Goal: Task Accomplishment & Management: Manage account settings

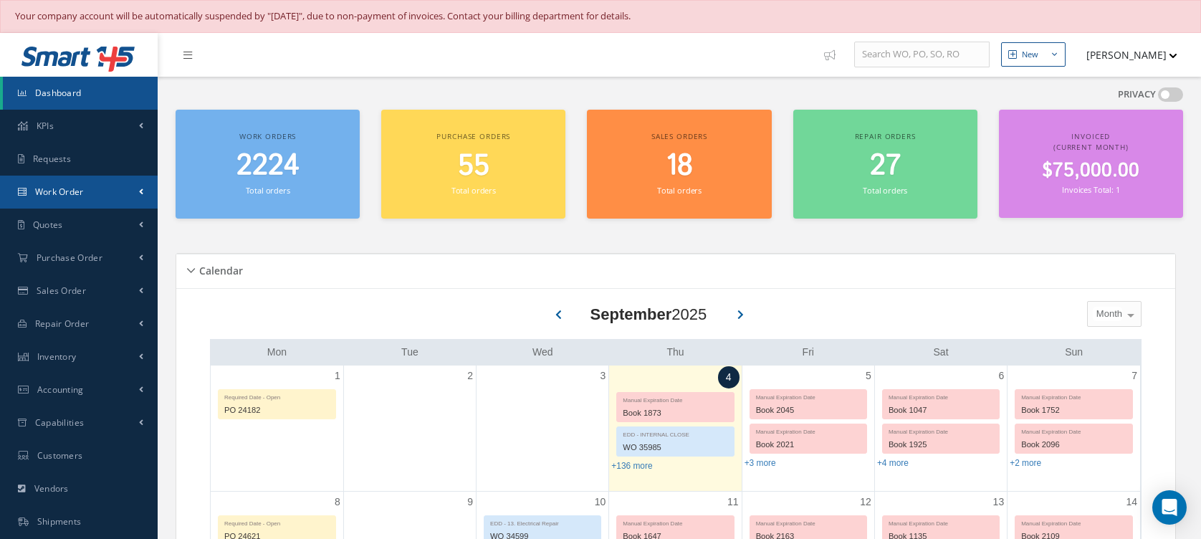
click at [131, 177] on link "Work Order" at bounding box center [79, 192] width 158 height 33
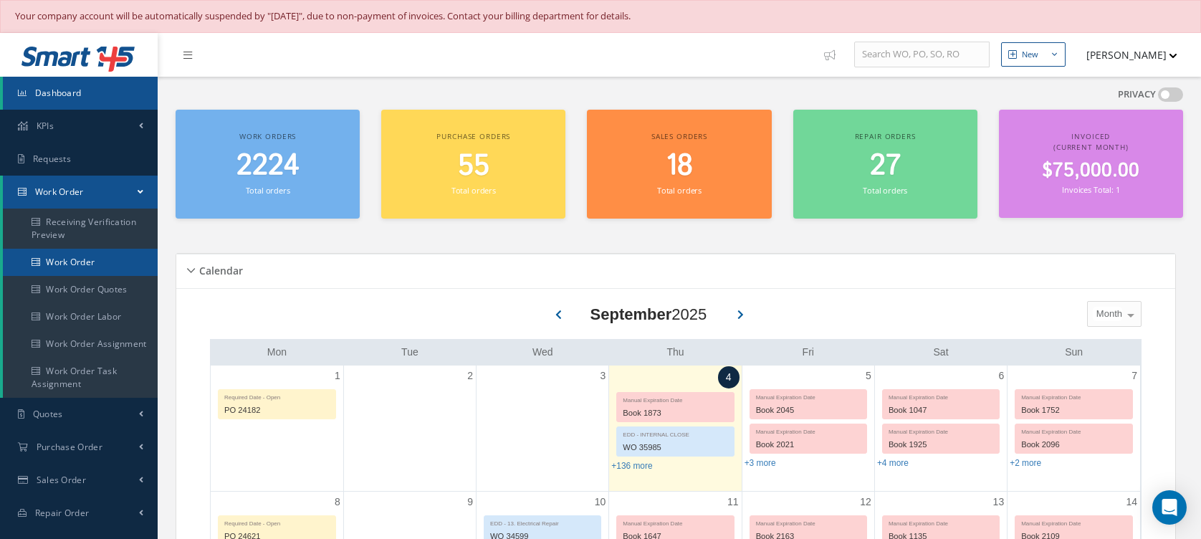
click at [98, 267] on link "Work Order" at bounding box center [80, 262] width 155 height 27
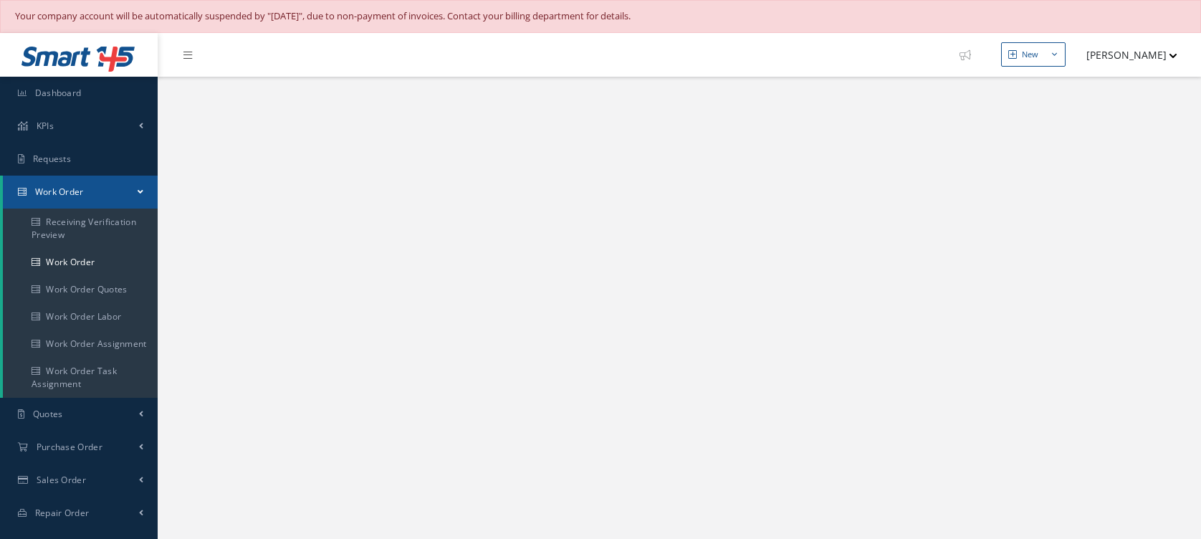
select select "25"
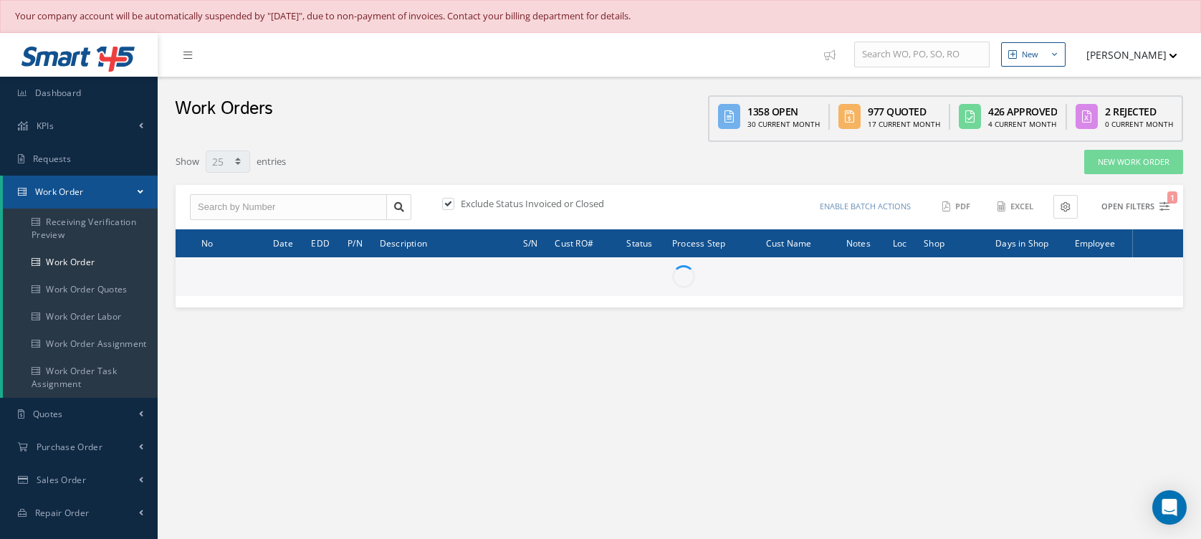
type input "All Work Request"
type input "All Work Performed"
type input "All Status"
type input "WO Part Status"
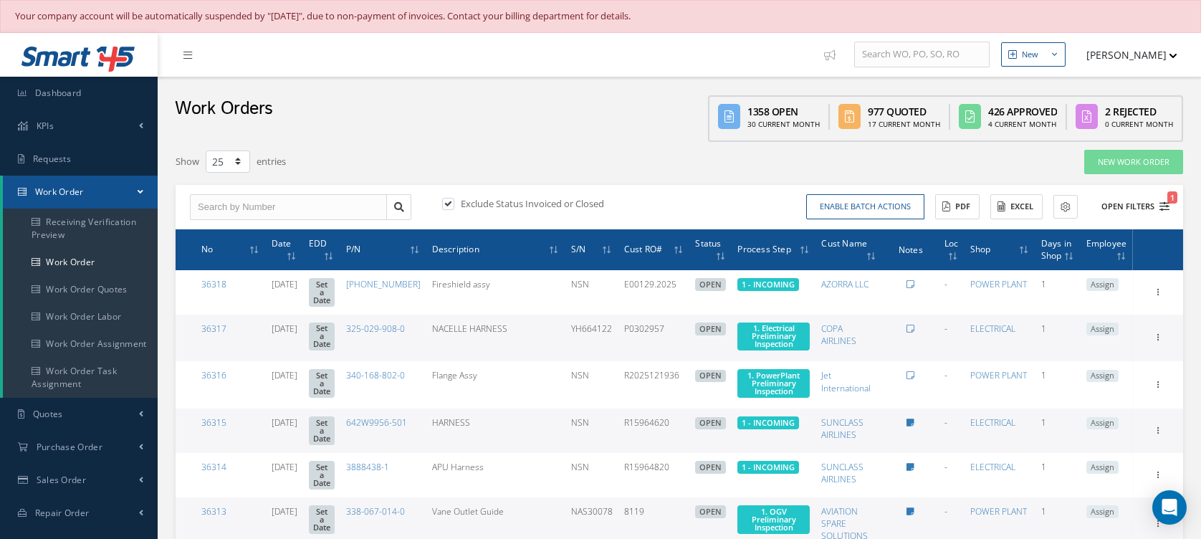
click at [1119, 206] on button "Open Filters 1" at bounding box center [1129, 207] width 81 height 24
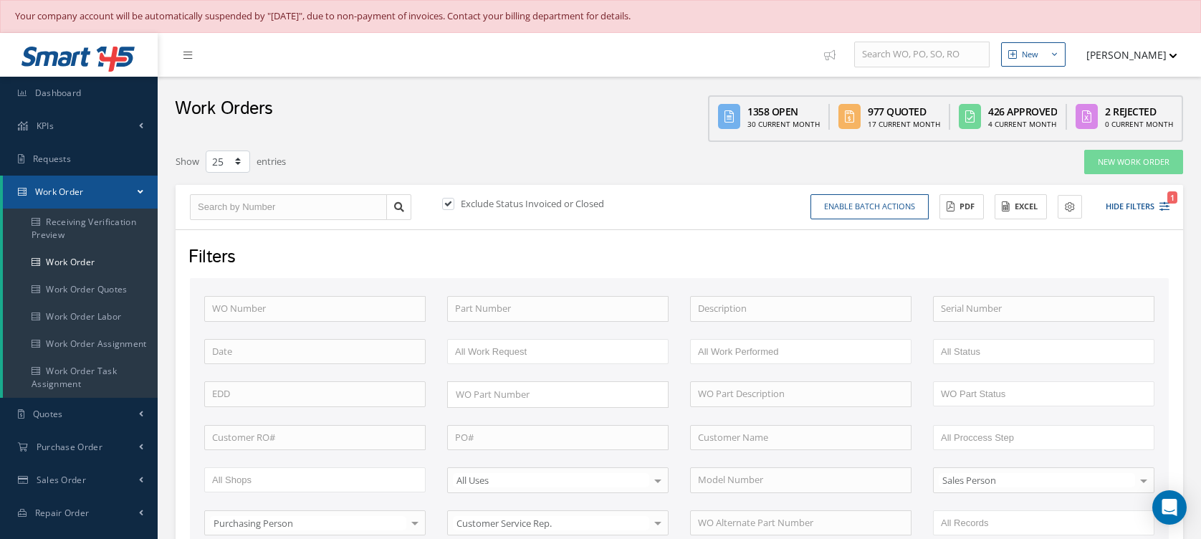
scroll to position [191, 0]
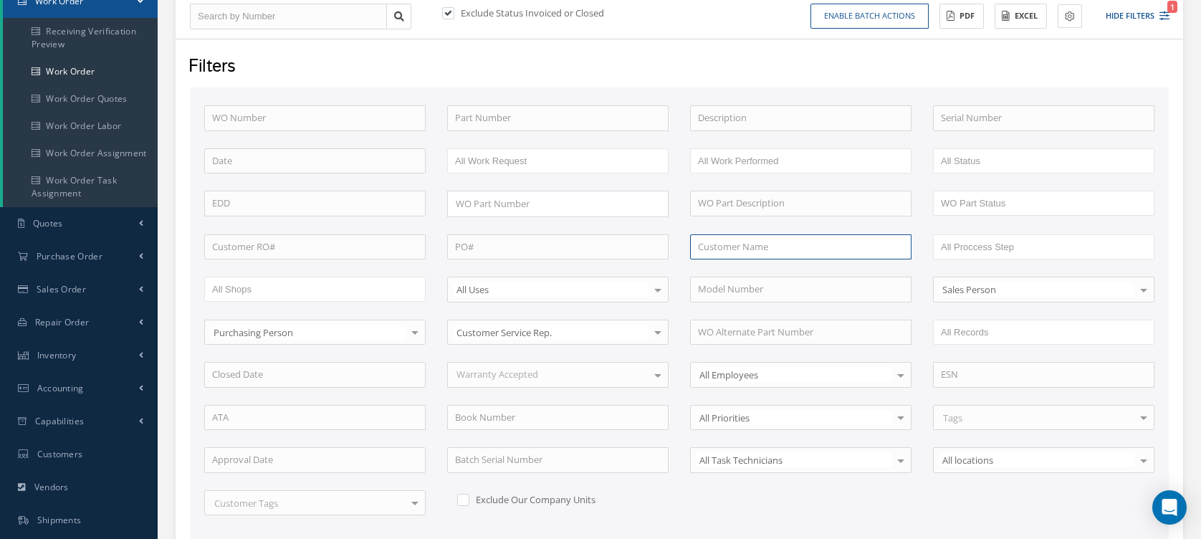
click at [851, 246] on input "text" at bounding box center [800, 247] width 221 height 26
type input "heico"
click at [762, 126] on input "text" at bounding box center [800, 118] width 221 height 26
click at [709, 116] on input "fanblade" at bounding box center [800, 118] width 221 height 26
type input "fan blade"
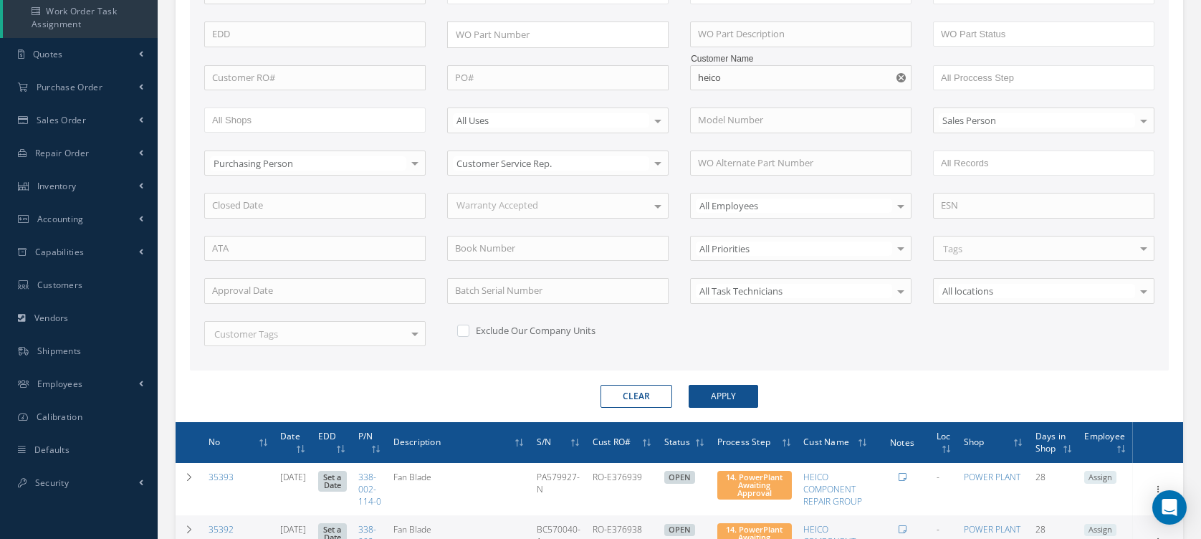
scroll to position [646, 0]
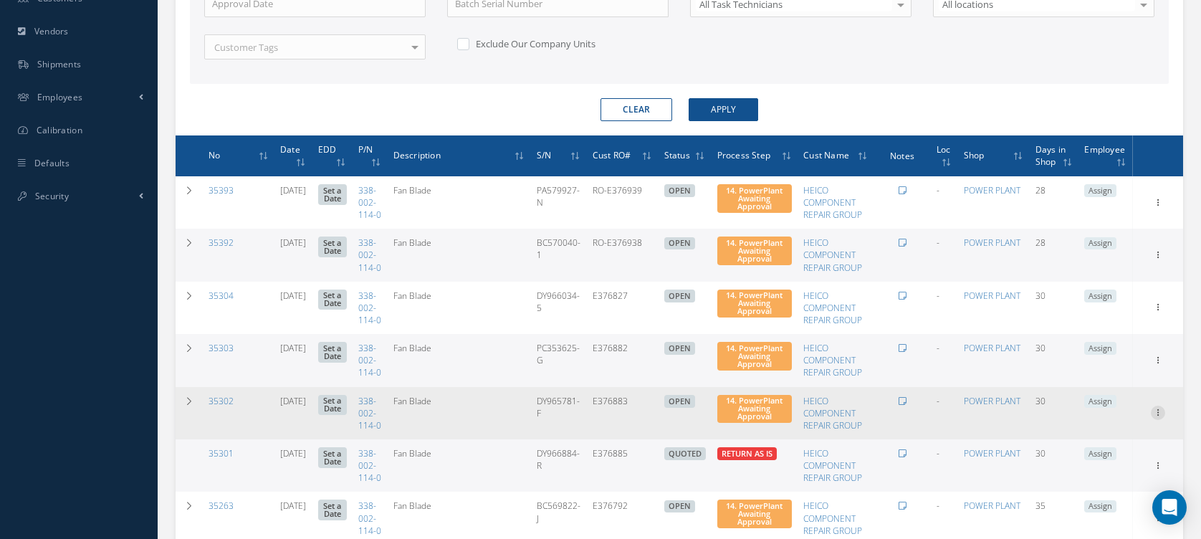
click at [1155, 417] on icon at bounding box center [1158, 411] width 14 height 11
click at [1109, 450] on link "Edit" at bounding box center [1091, 440] width 113 height 19
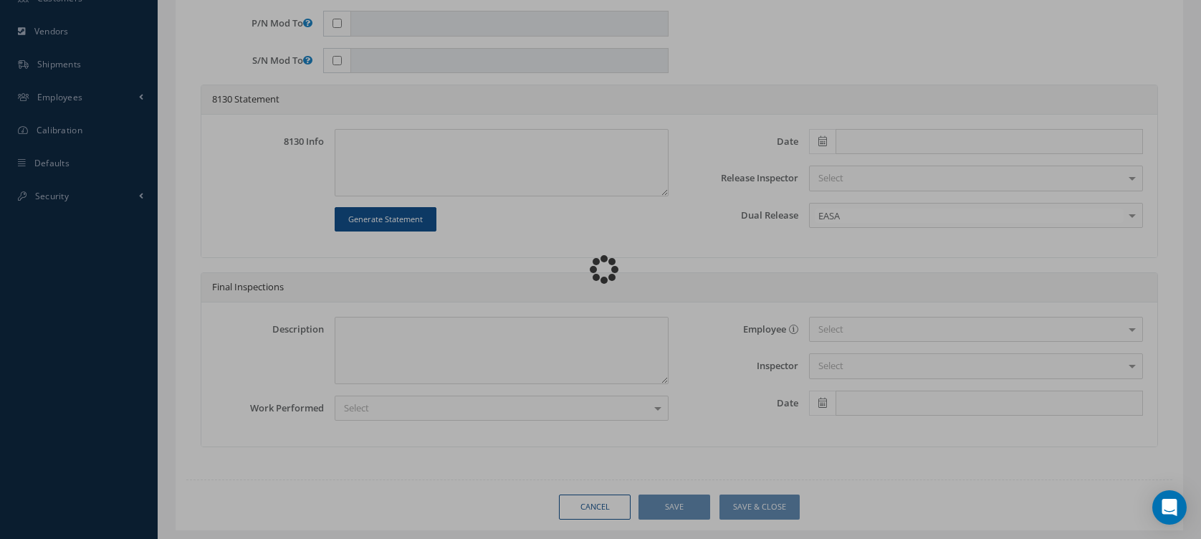
type input "338-002-114-0"
type input "[DATE]"
type input "Fan Blade"
type input "E376883"
type input "DY965781-F"
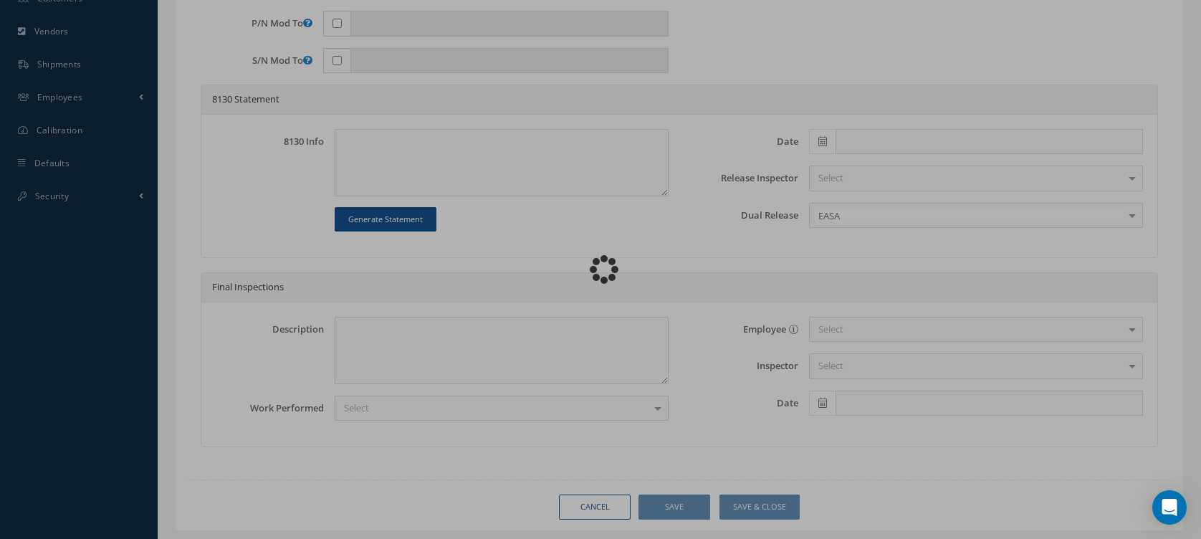
type textarea "NONE"
type textarea "PLEASE SEE R.O. FOR DETAILS"
type textarea "NO VISUAL DAMAGE"
type textarea "None performed"
type textarea "Article was xxxxx in reference with the following Technical Standard : CFM56-5B…"
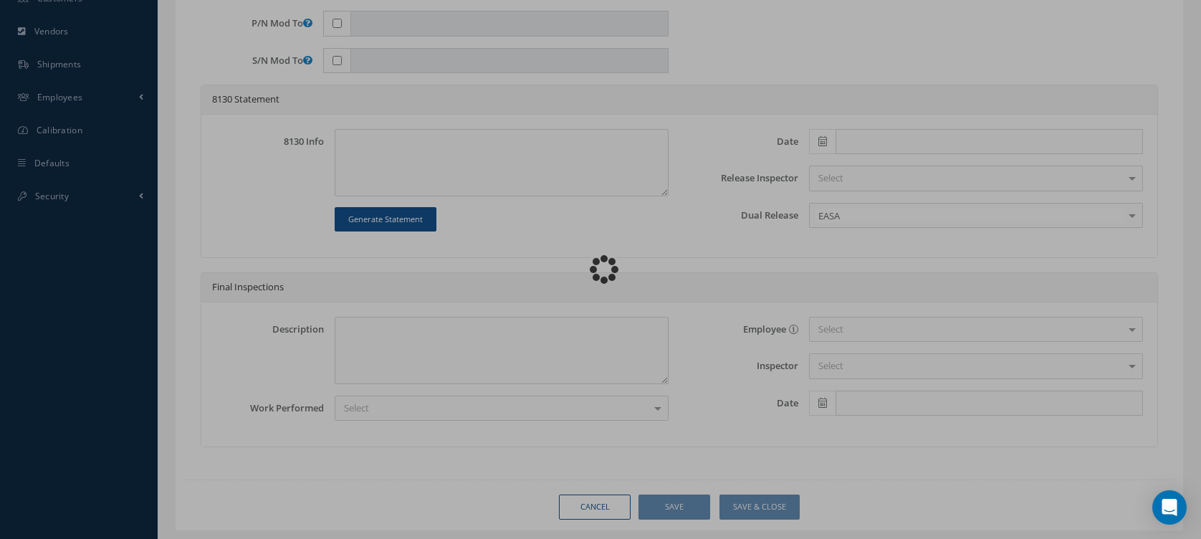
type textarea "Article has been approved to return to service."
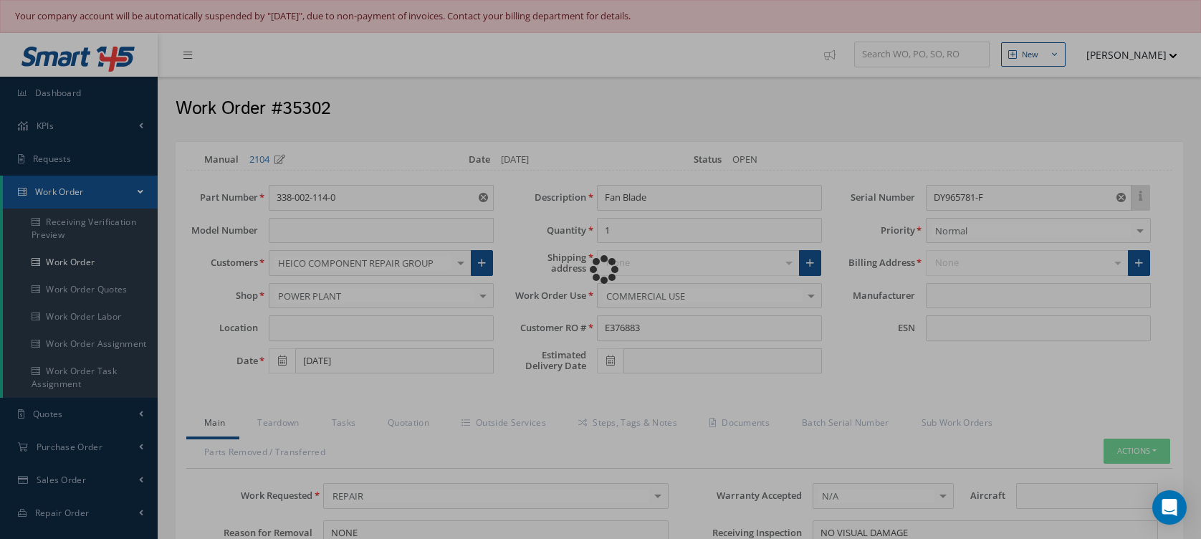
type input "CFM56-5B"
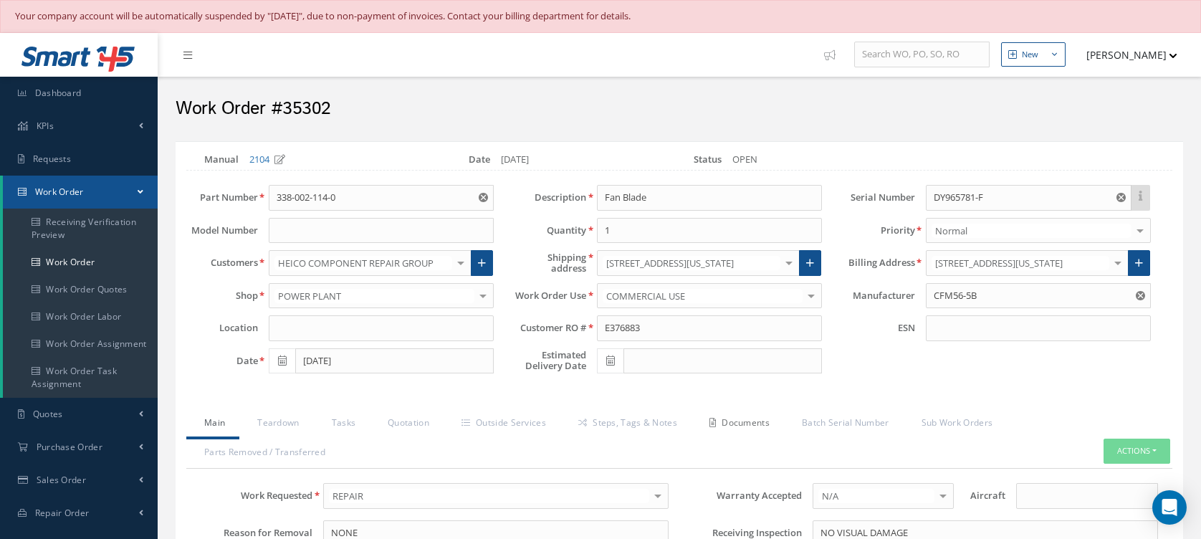
click at [756, 421] on link "Documents" at bounding box center [738, 424] width 92 height 30
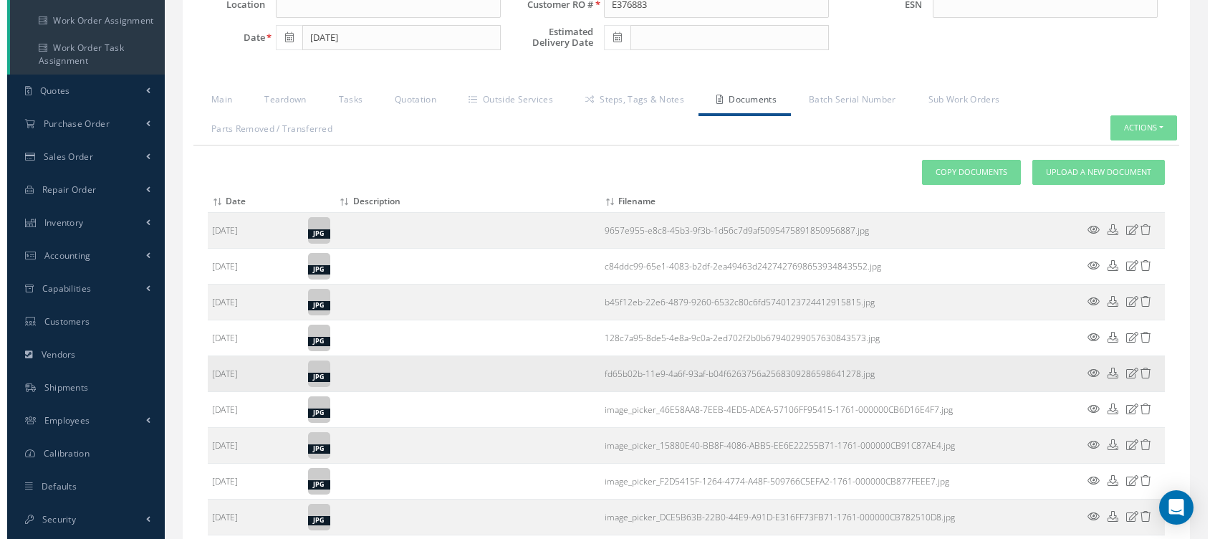
scroll to position [514, 0]
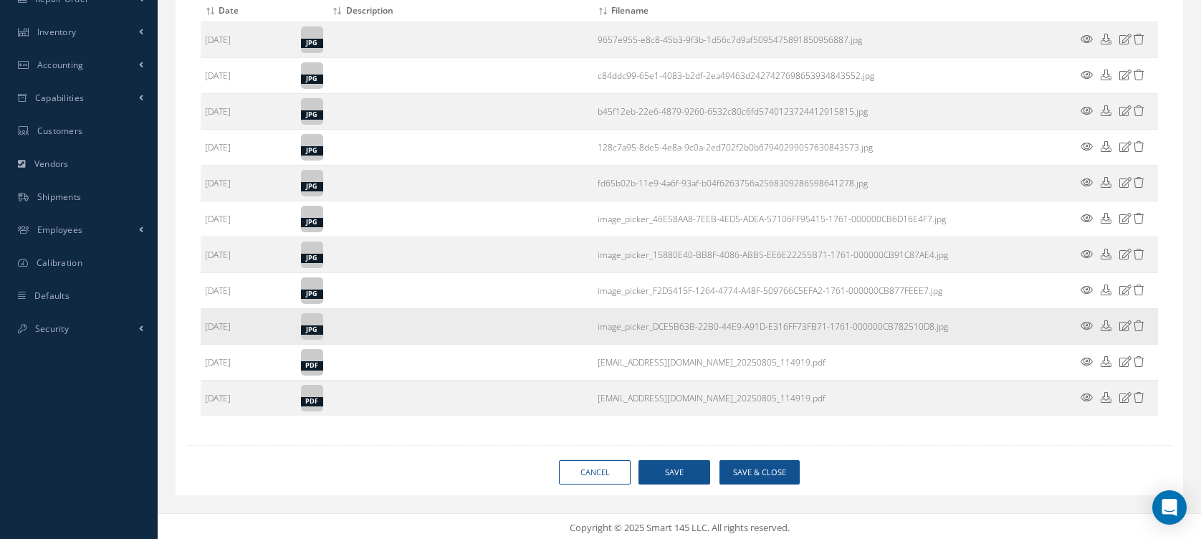
click at [1085, 327] on icon at bounding box center [1087, 325] width 12 height 11
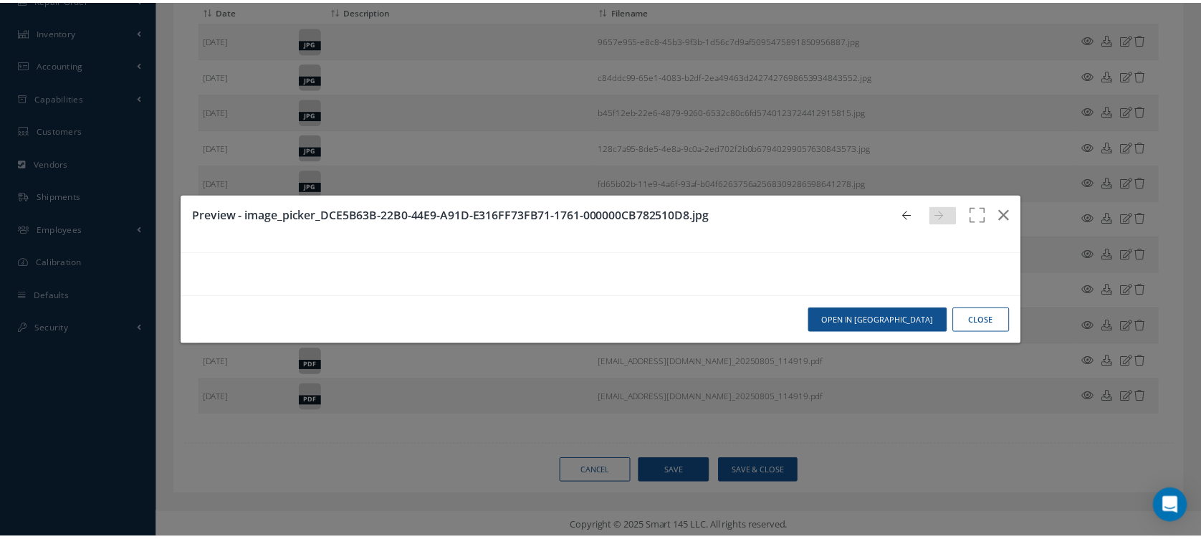
scroll to position [0, 0]
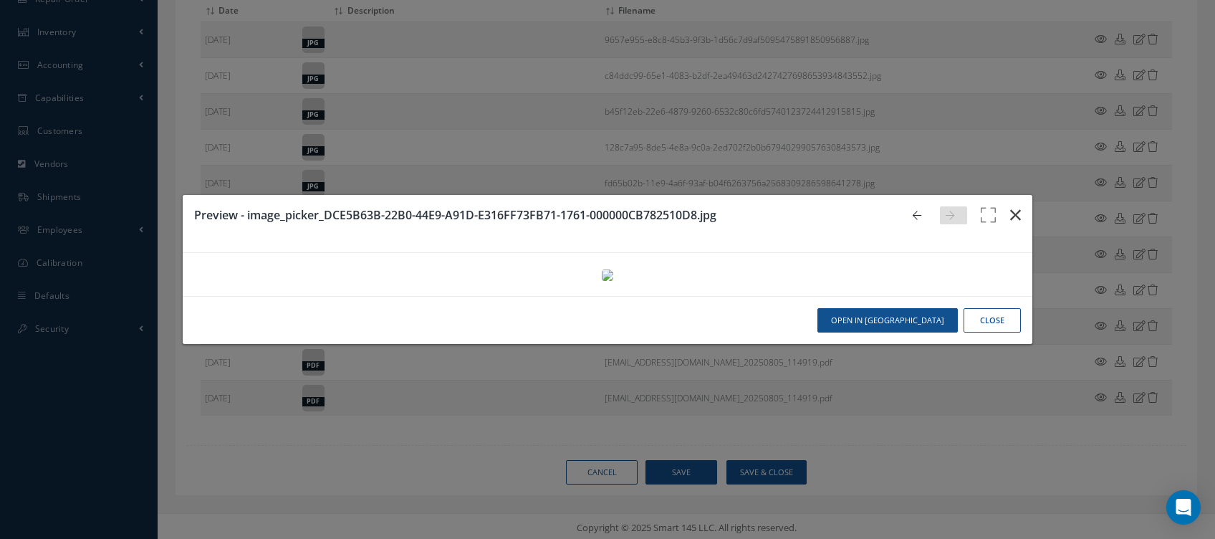
click at [1010, 206] on icon "button" at bounding box center [1015, 214] width 11 height 17
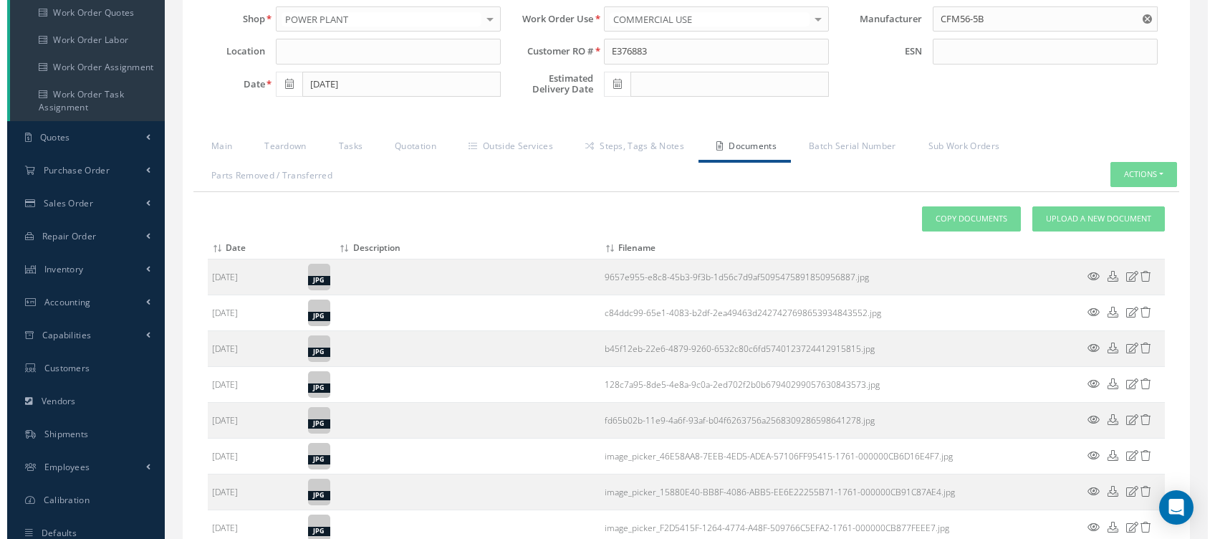
scroll to position [227, 0]
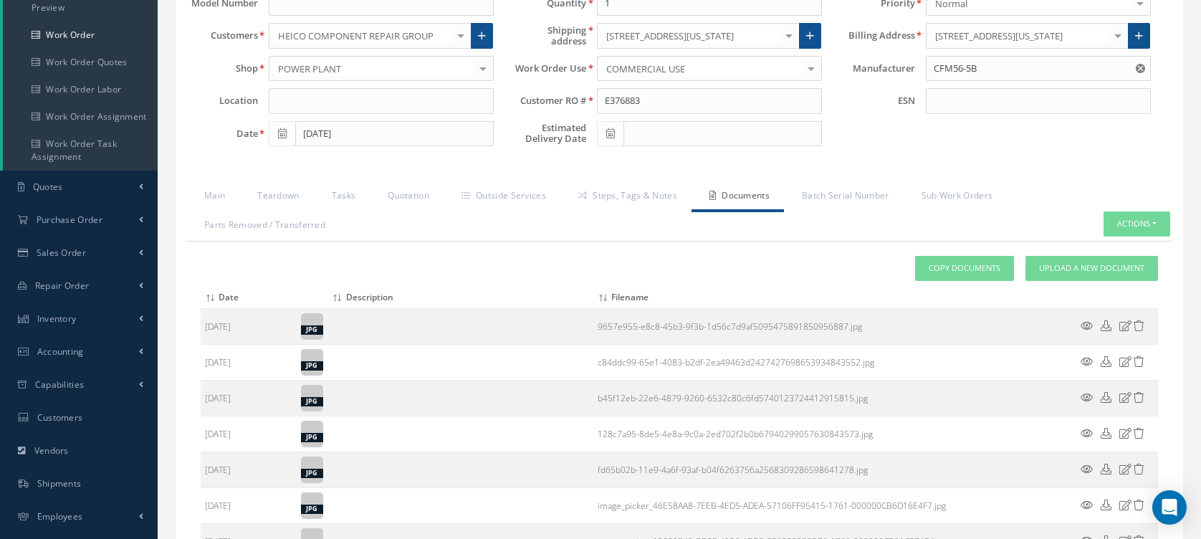
click at [1082, 325] on icon at bounding box center [1087, 325] width 12 height 11
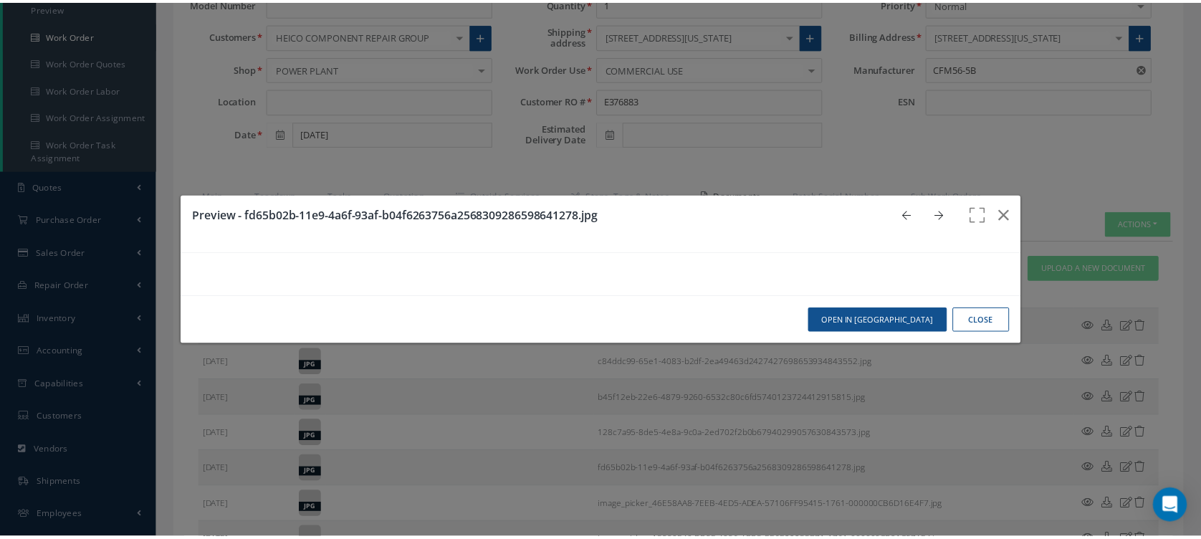
scroll to position [0, 0]
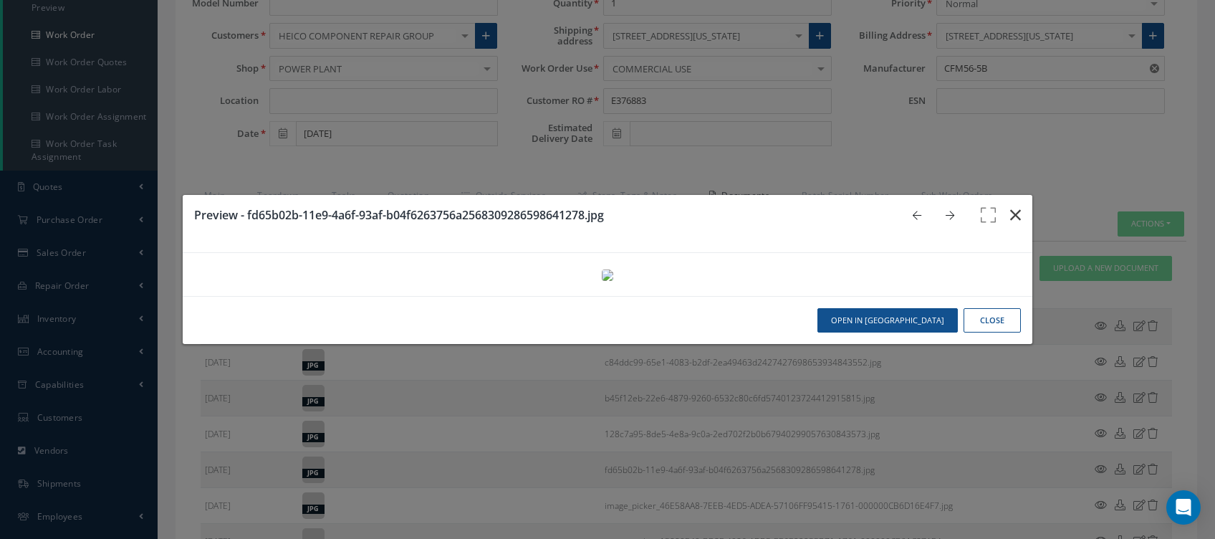
click at [999, 195] on button "button" at bounding box center [1016, 215] width 34 height 40
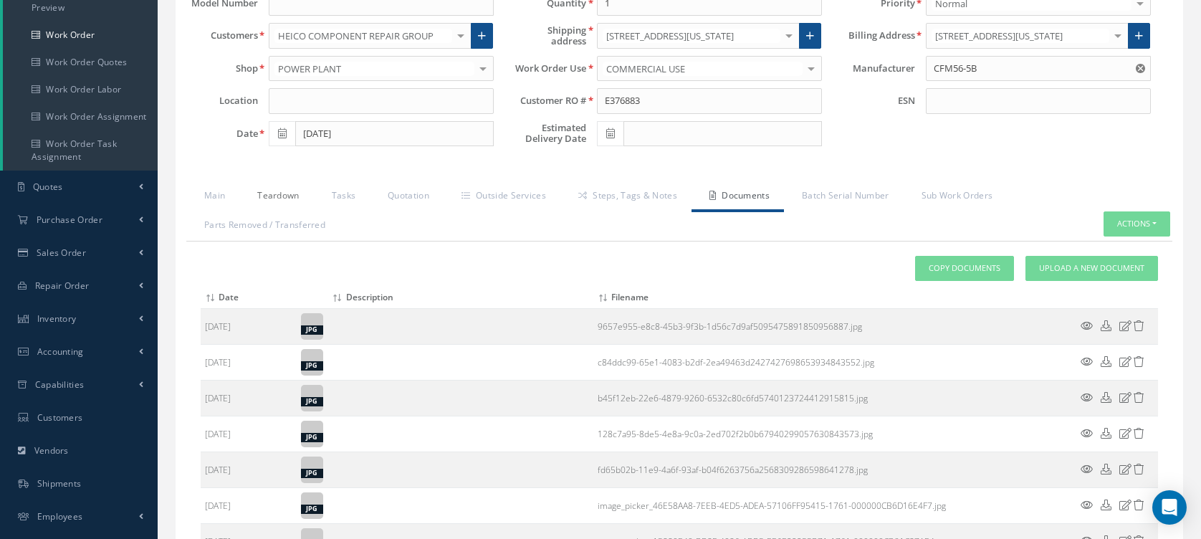
click at [286, 183] on link "Teardown" at bounding box center [276, 197] width 74 height 30
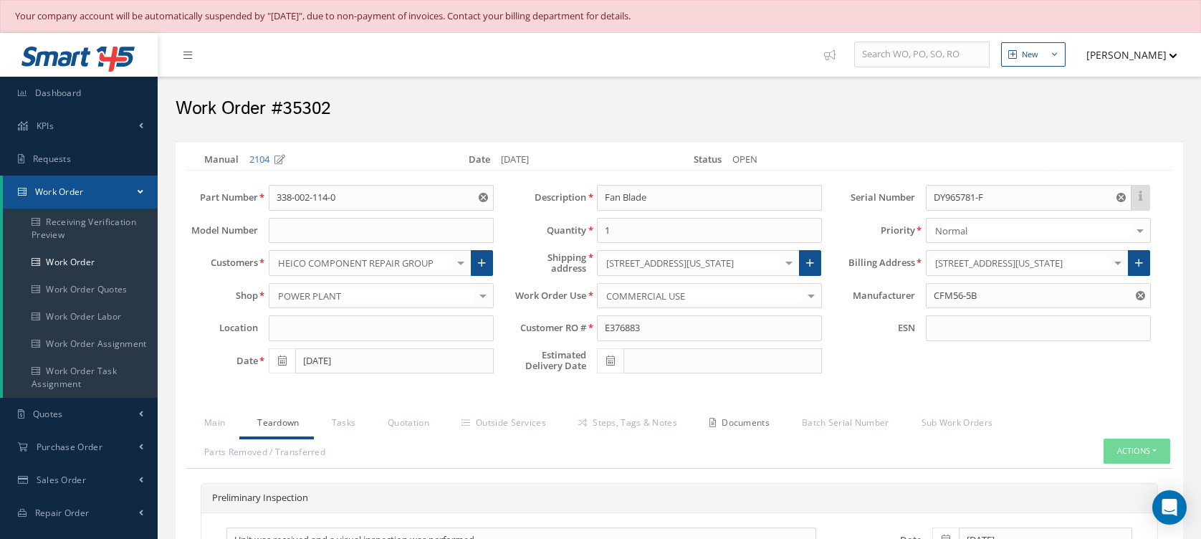
click at [731, 419] on link "Documents" at bounding box center [738, 424] width 92 height 30
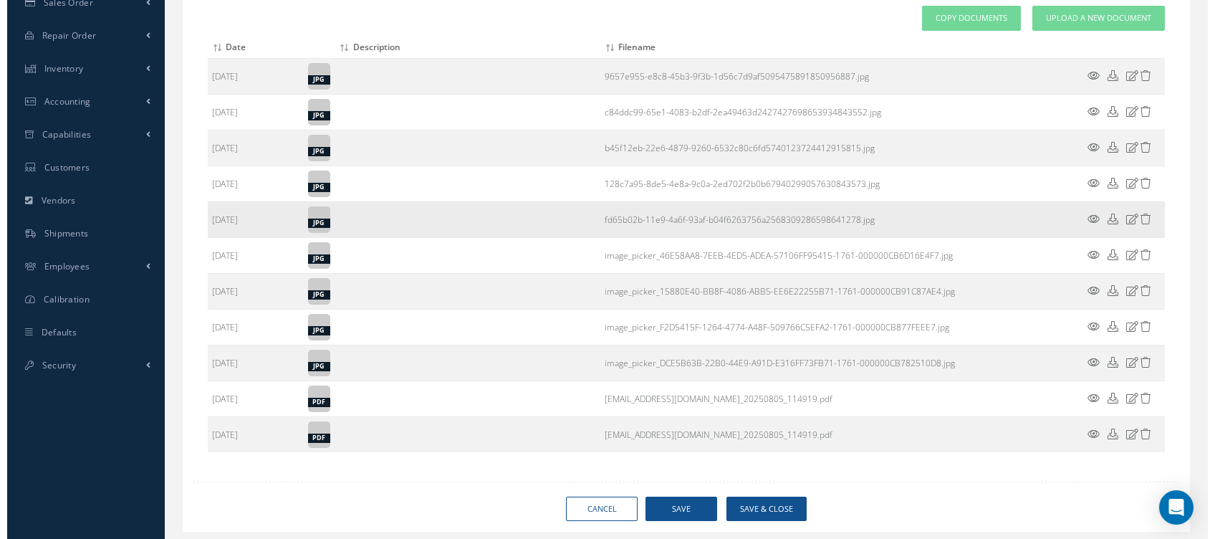
scroll to position [382, 0]
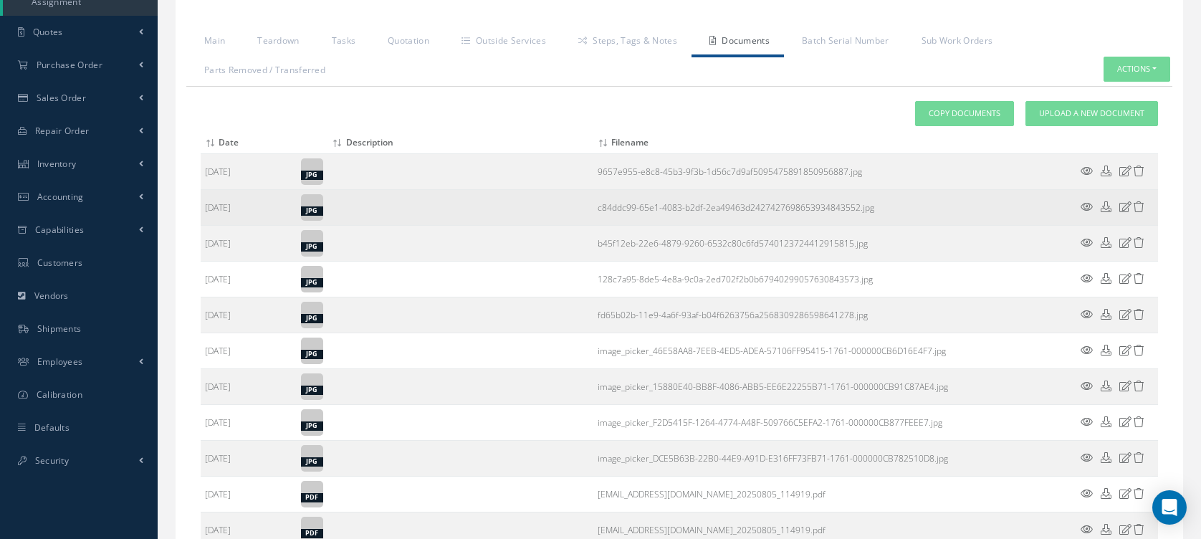
click at [1086, 204] on icon at bounding box center [1087, 206] width 12 height 11
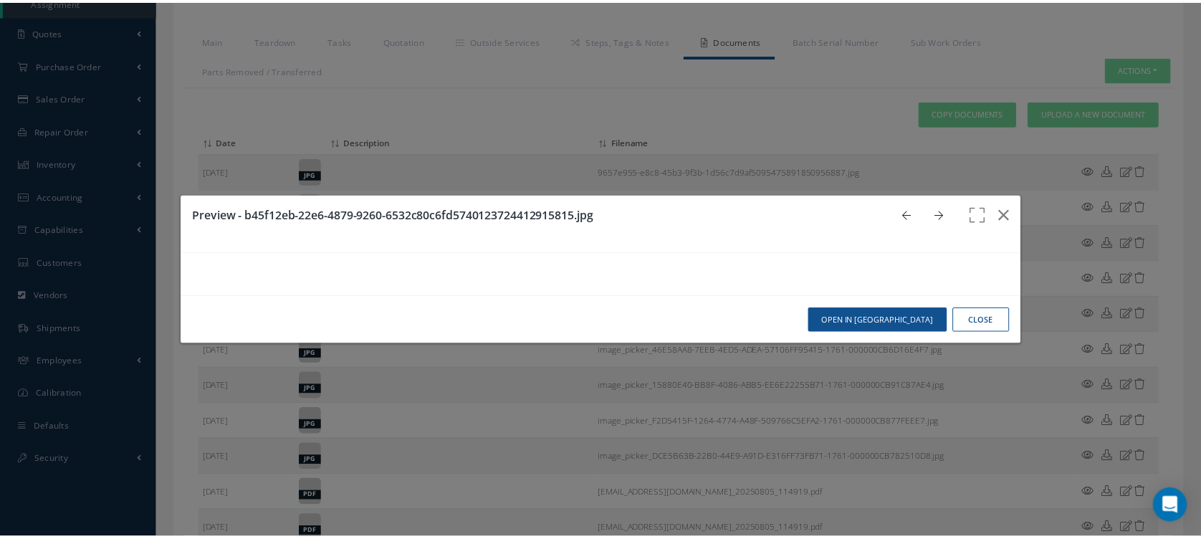
scroll to position [0, 0]
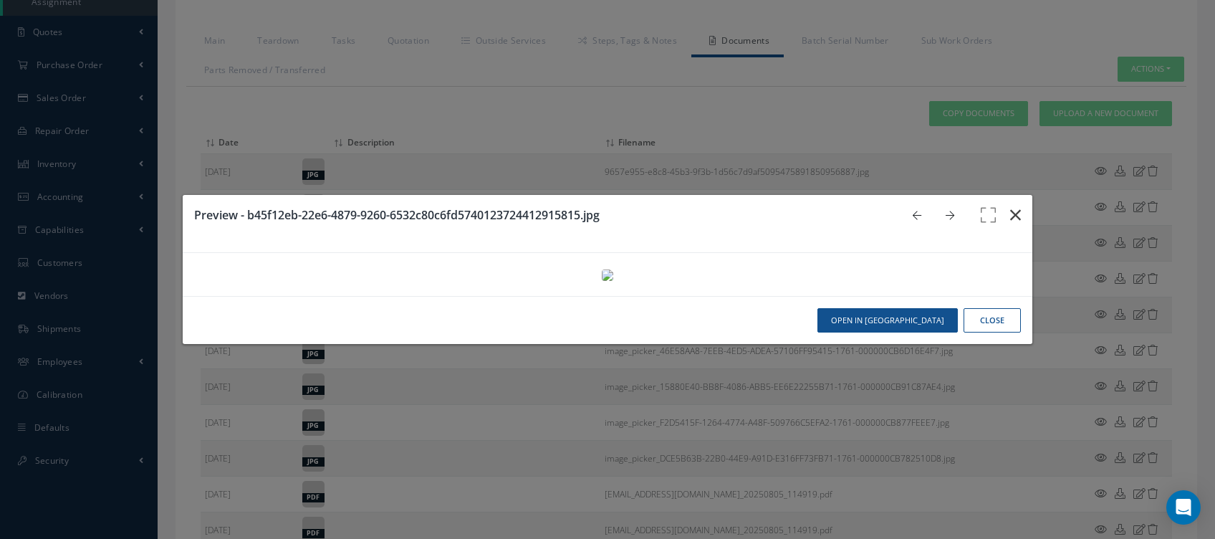
click at [999, 195] on button "button" at bounding box center [1016, 215] width 34 height 40
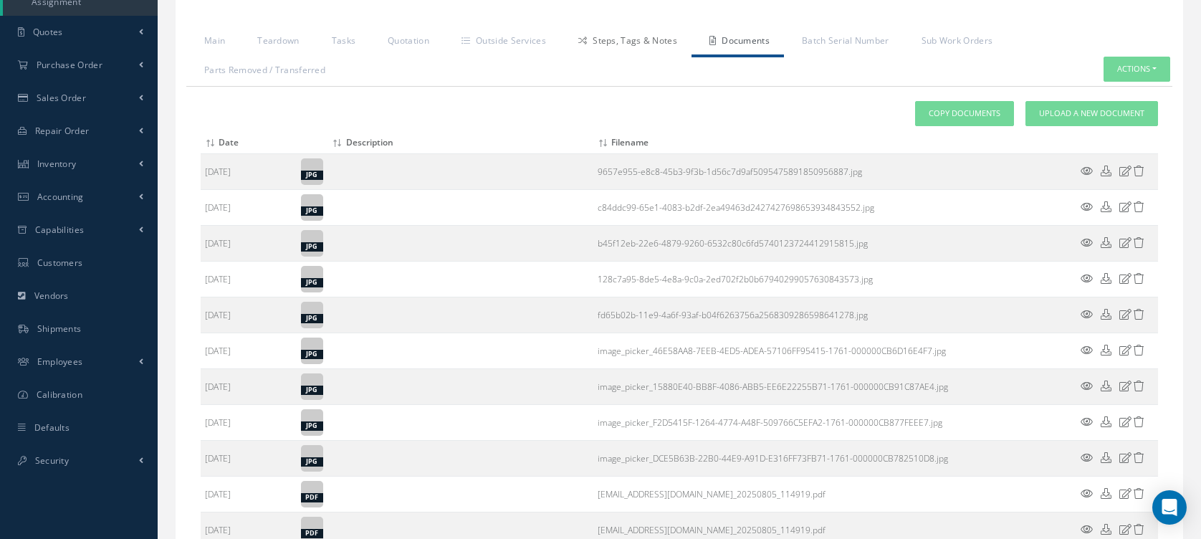
click at [580, 48] on link "Steps, Tags & Notes" at bounding box center [625, 42] width 131 height 30
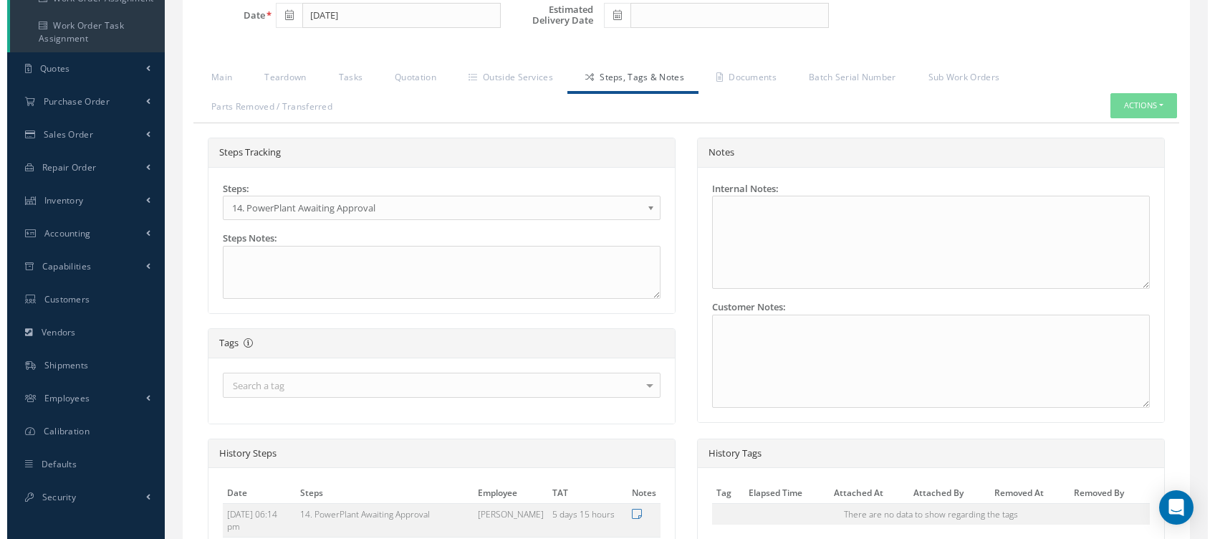
scroll to position [154, 0]
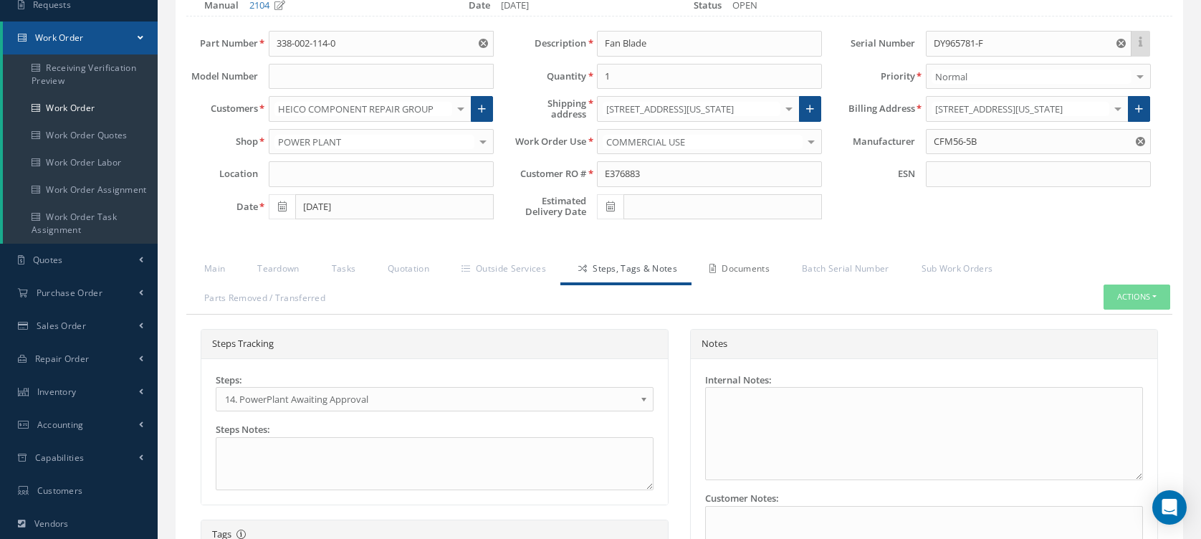
click at [747, 264] on link "Documents" at bounding box center [738, 270] width 92 height 30
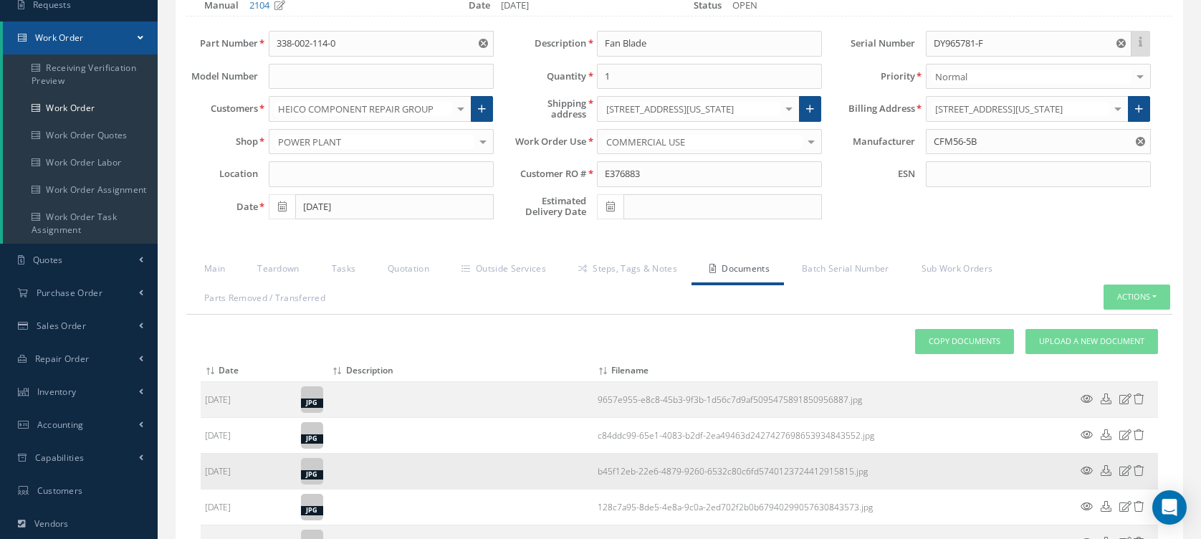
click at [1090, 467] on icon at bounding box center [1087, 470] width 12 height 11
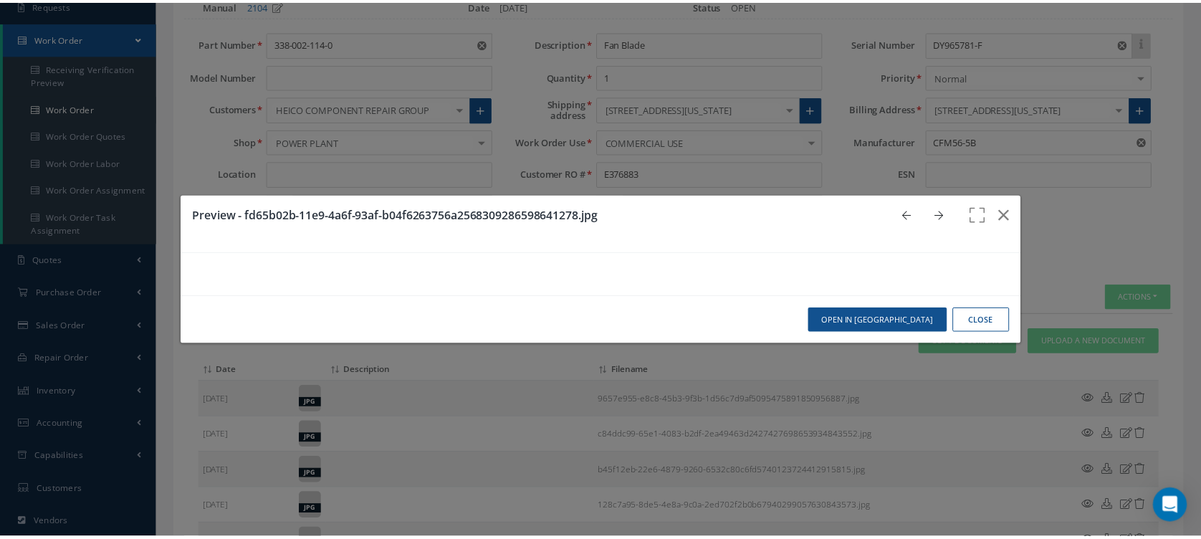
scroll to position [0, 0]
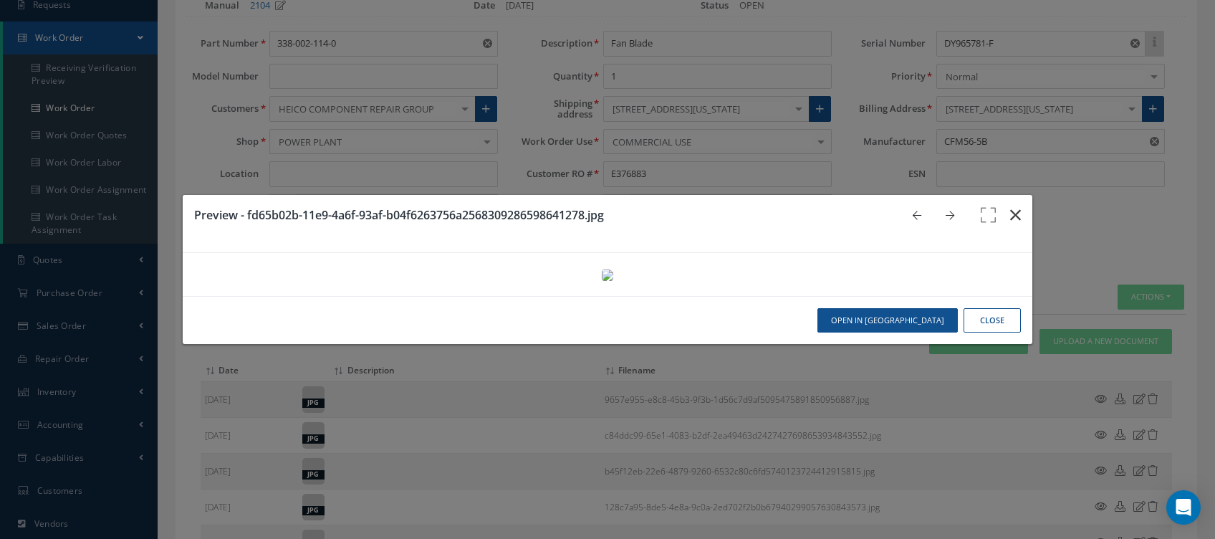
click at [1010, 206] on icon "button" at bounding box center [1015, 214] width 11 height 17
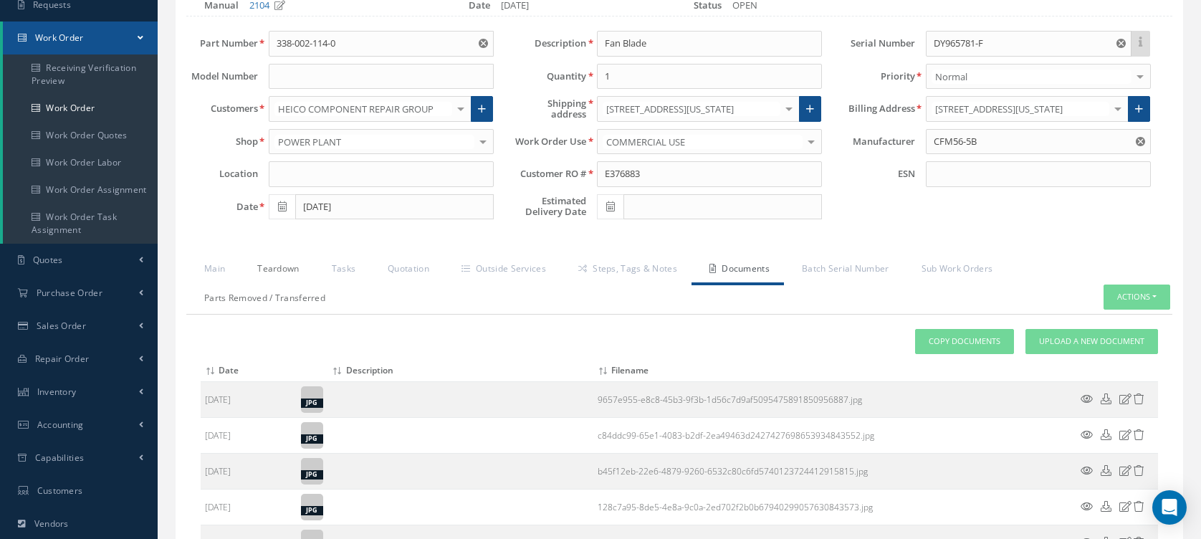
drag, startPoint x: 270, startPoint y: 269, endPoint x: 280, endPoint y: 287, distance: 21.2
click at [270, 269] on link "Teardown" at bounding box center [276, 270] width 74 height 30
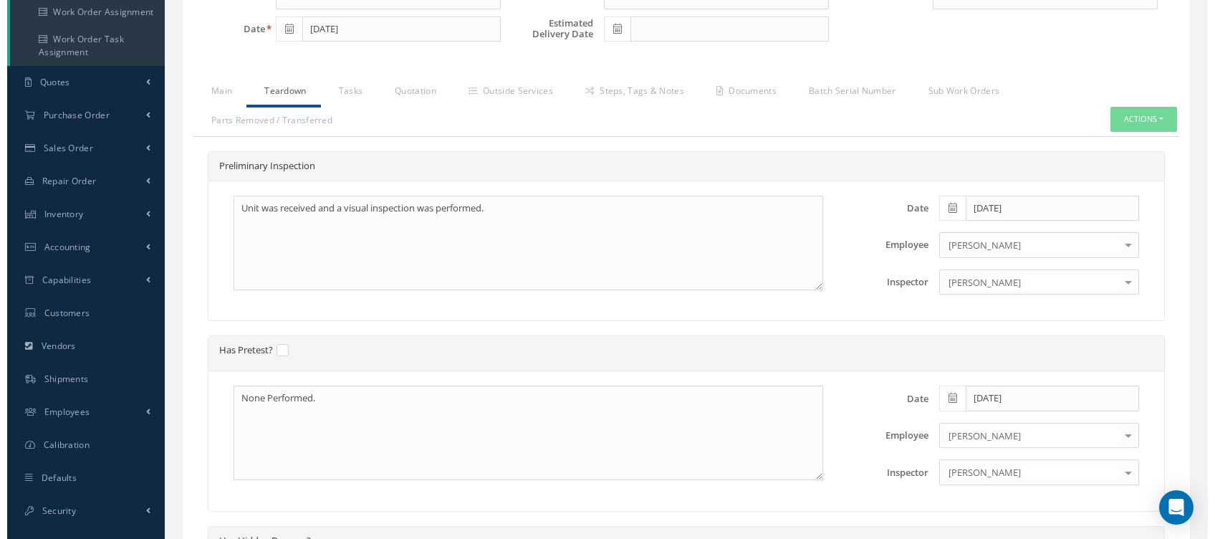
scroll to position [249, 0]
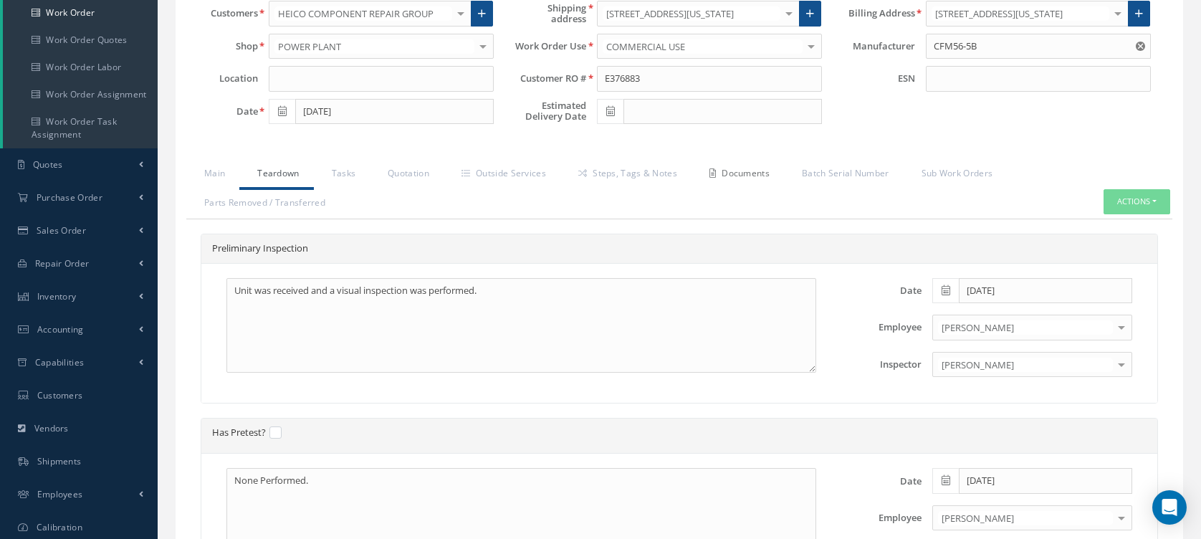
click at [741, 169] on link "Documents" at bounding box center [738, 175] width 92 height 30
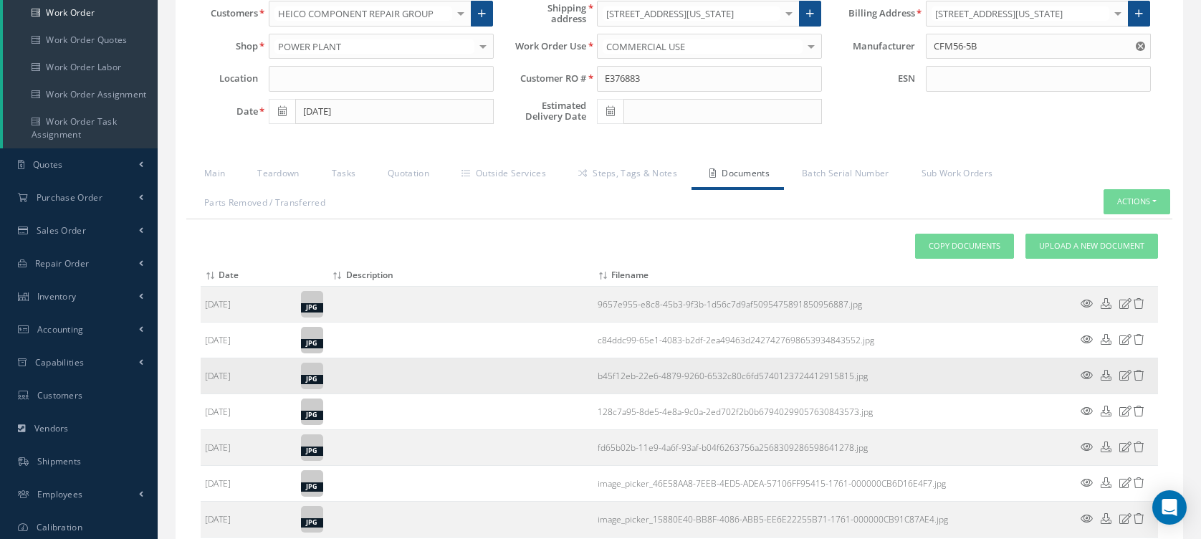
click at [1087, 373] on icon at bounding box center [1087, 375] width 12 height 11
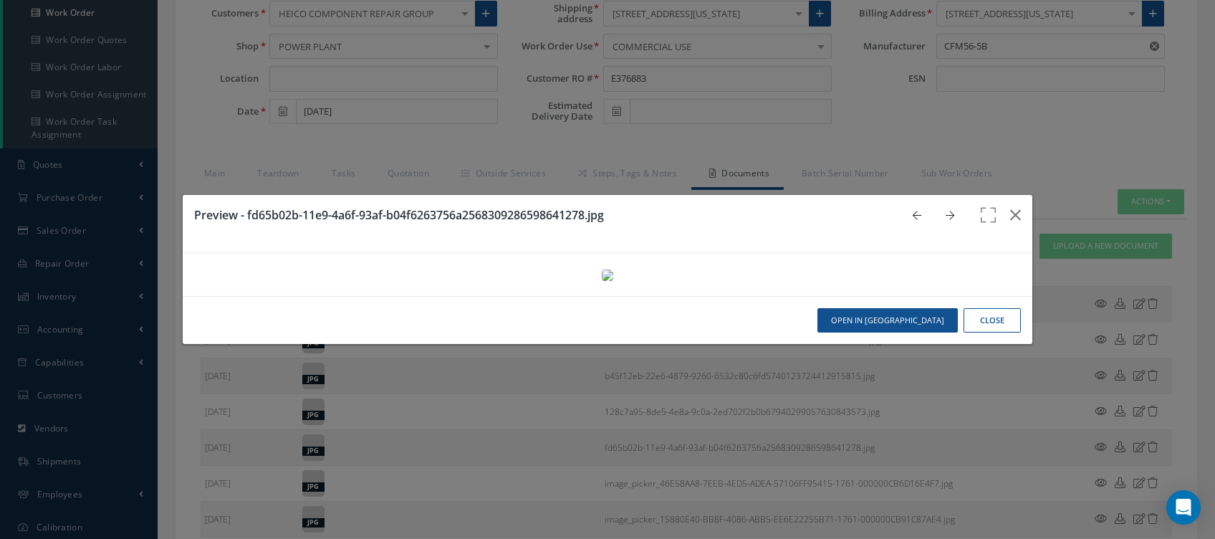
scroll to position [95, 0]
drag, startPoint x: 484, startPoint y: 365, endPoint x: 573, endPoint y: 360, distance: 89.7
click at [602, 281] on img at bounding box center [607, 274] width 11 height 11
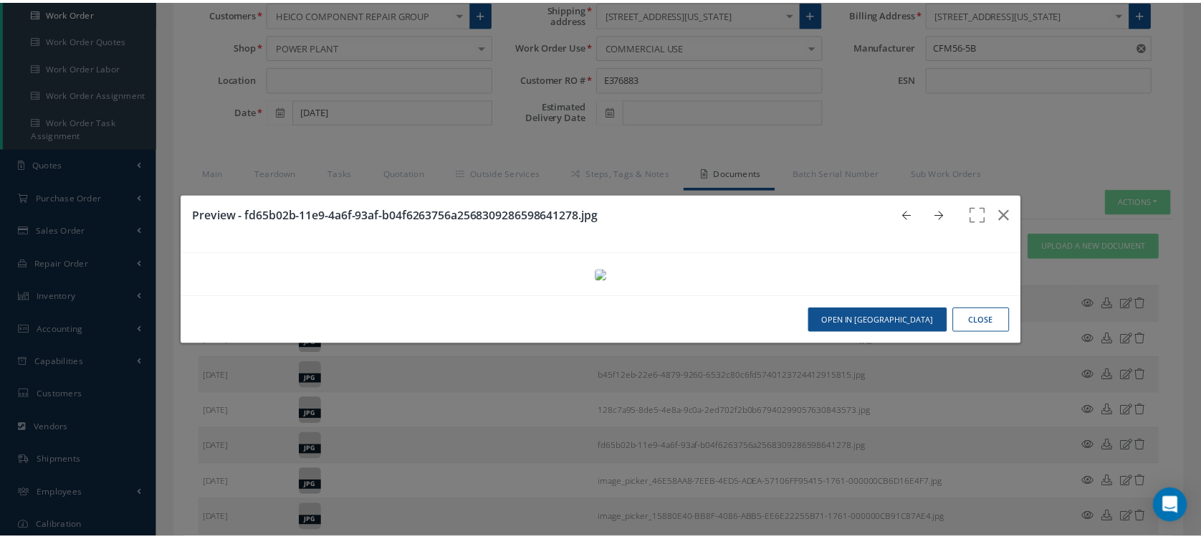
scroll to position [0, 0]
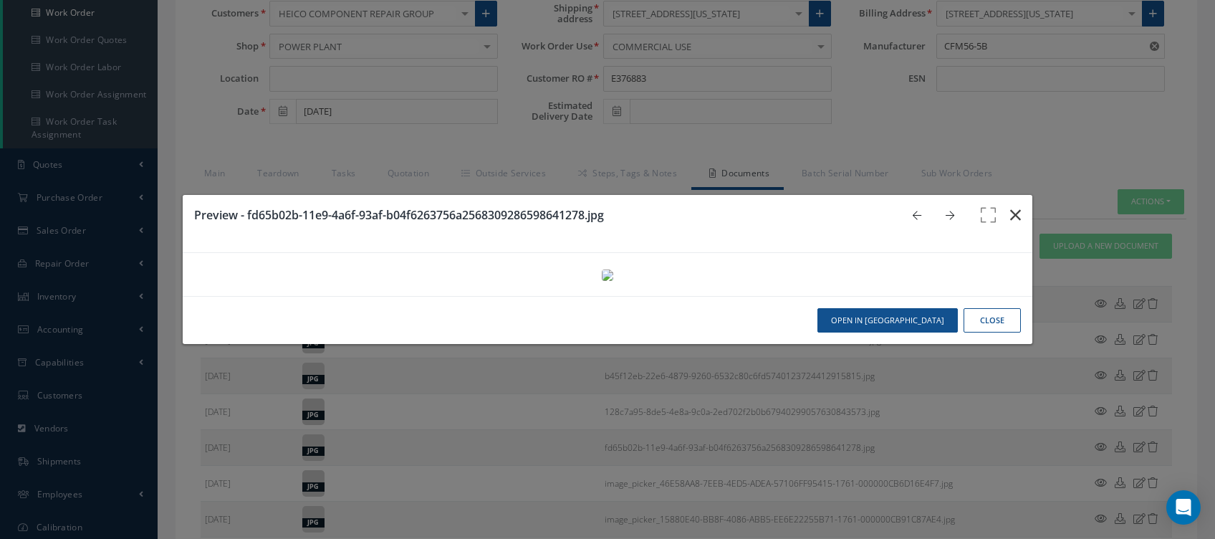
click at [999, 195] on button "button" at bounding box center [1016, 215] width 34 height 40
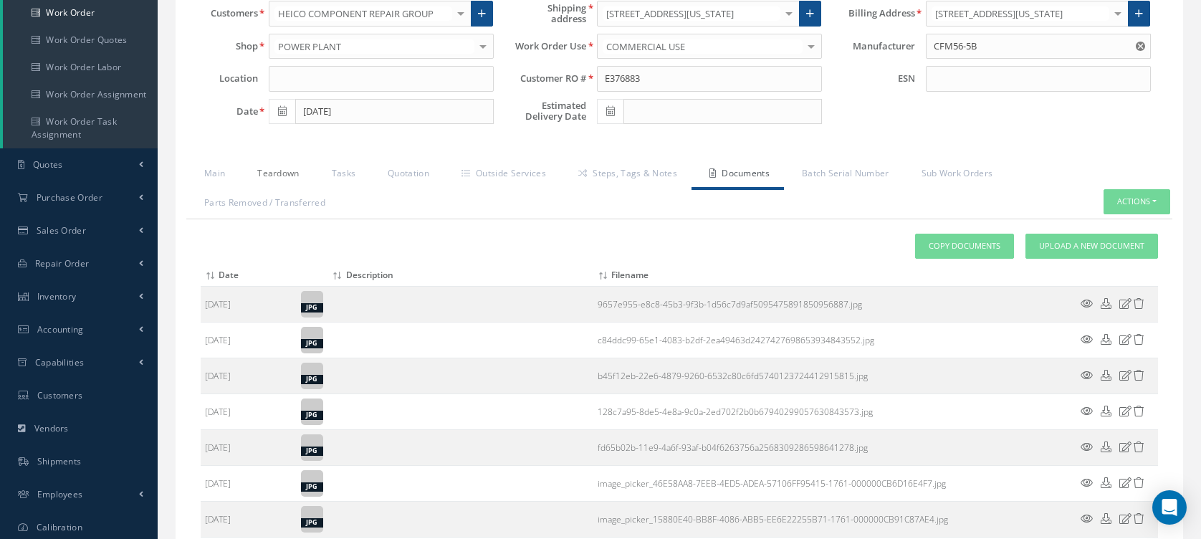
click at [276, 171] on link "Teardown" at bounding box center [276, 175] width 74 height 30
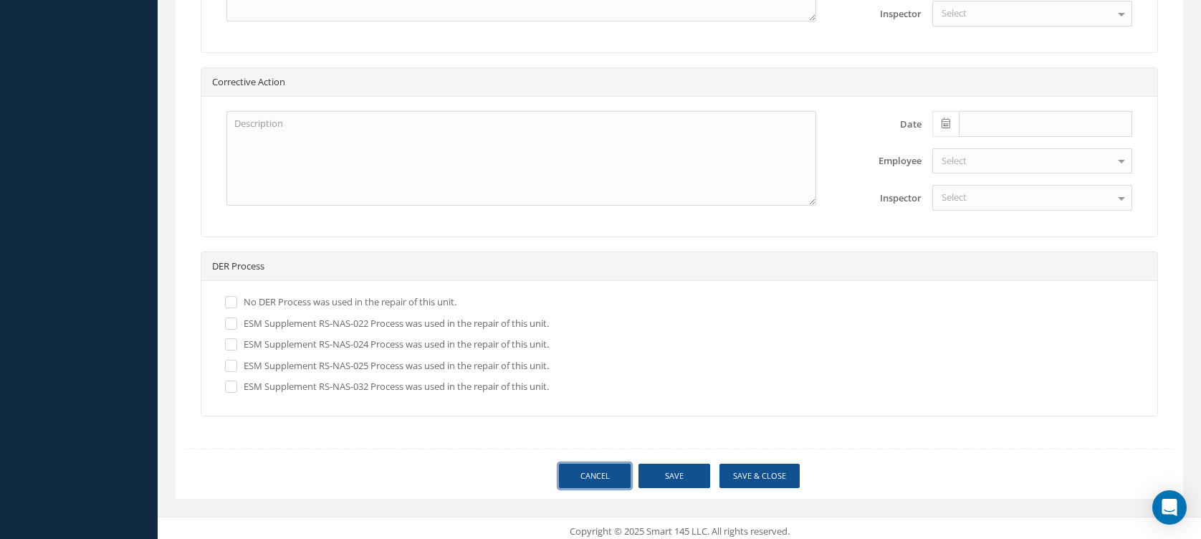
click at [592, 467] on link "Cancel" at bounding box center [595, 476] width 72 height 25
select select "25"
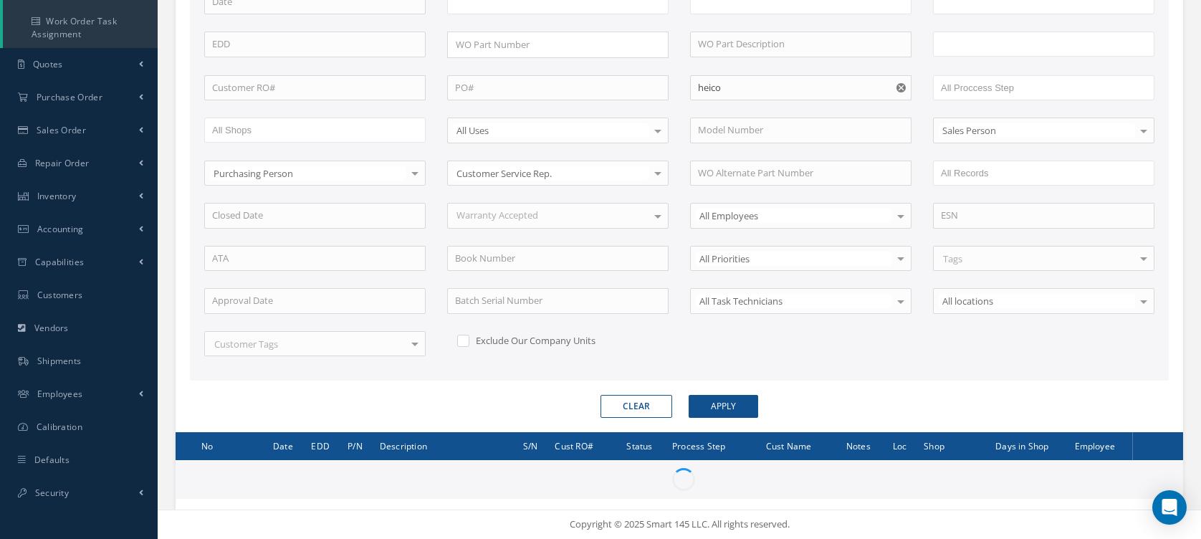
scroll to position [347, 0]
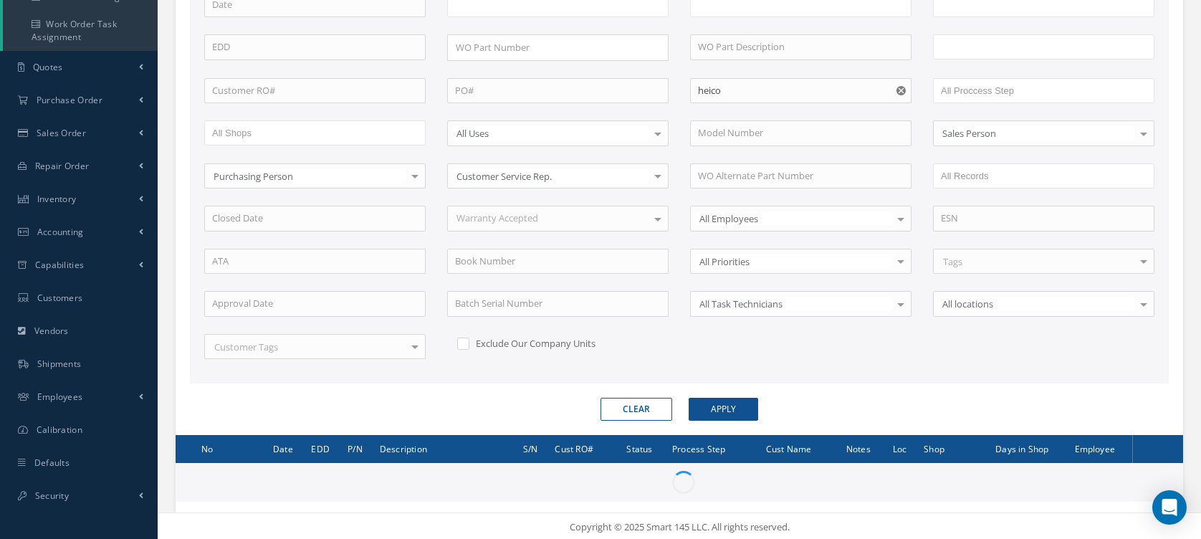
type input "All Work Request"
type input "All Work Performed"
type input "All Status"
type input "WO Part Status"
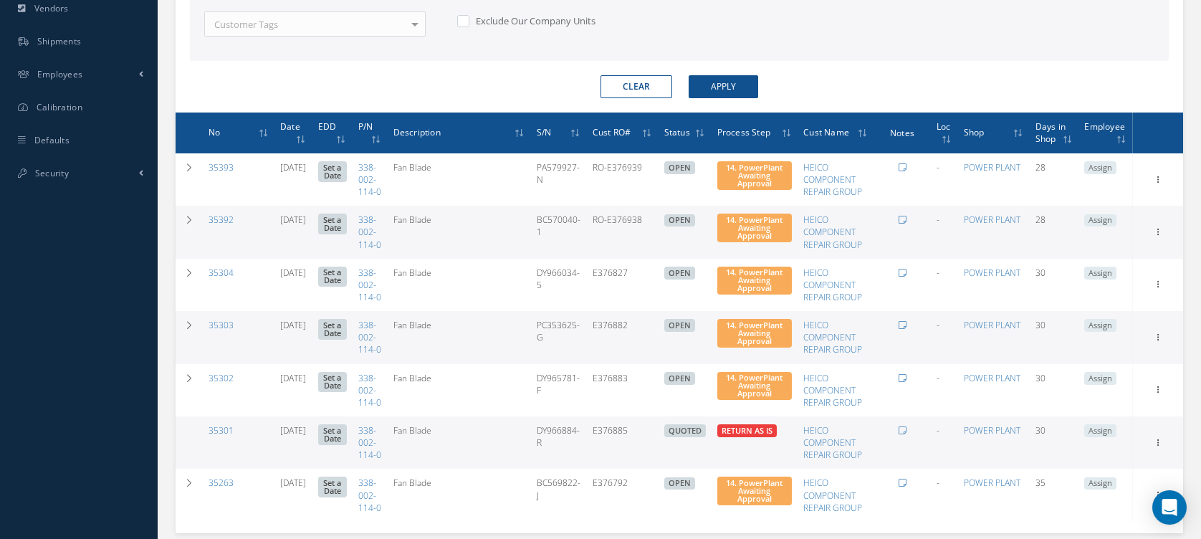
scroll to position [729, 0]
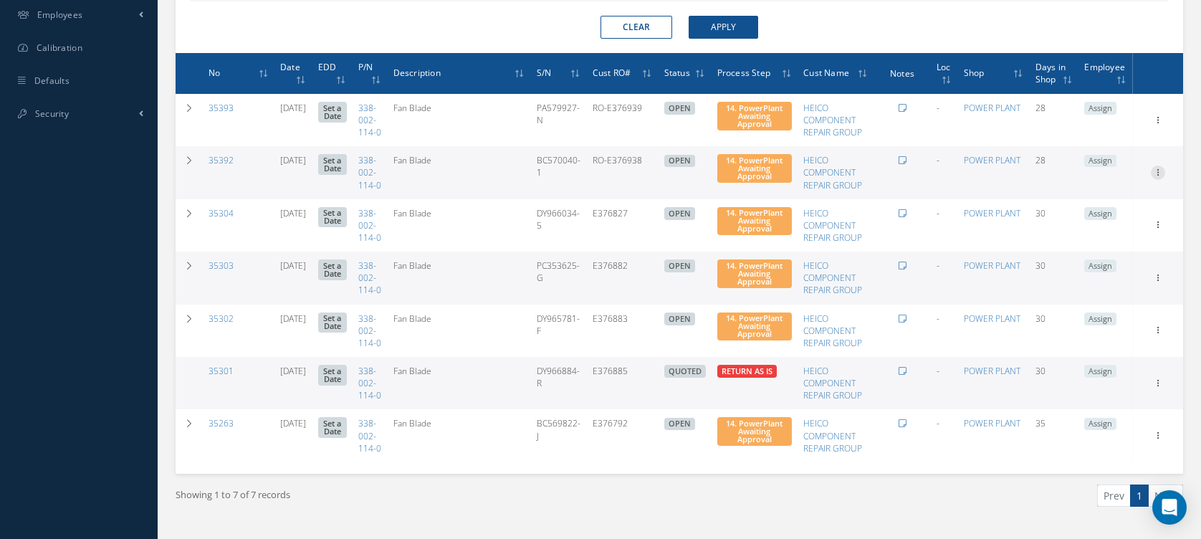
click at [1155, 177] on icon at bounding box center [1158, 171] width 14 height 11
click at [1120, 210] on link "Edit" at bounding box center [1091, 200] width 113 height 19
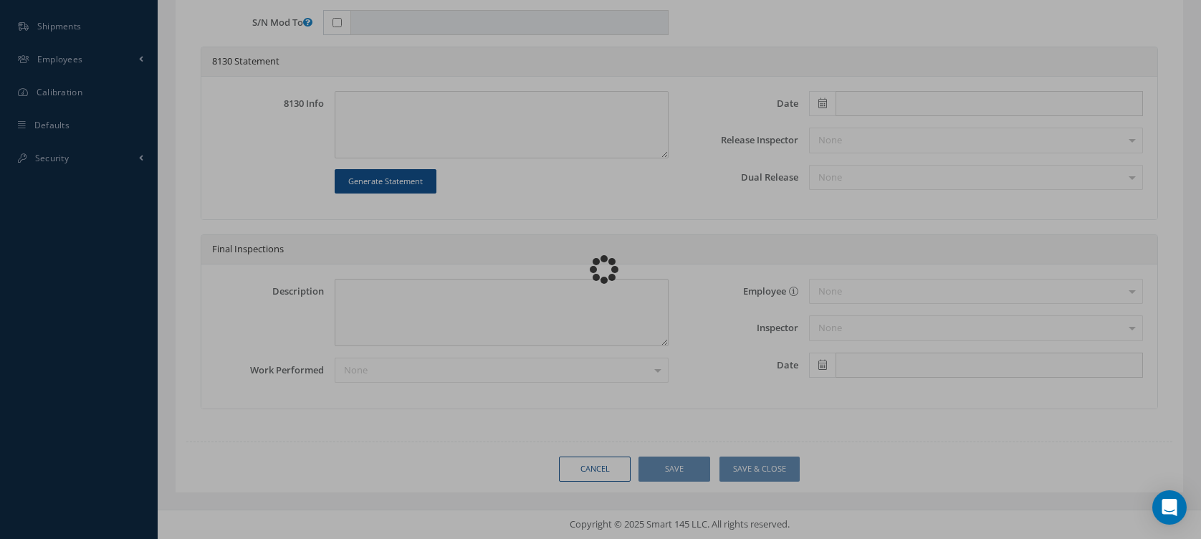
scroll to position [680, 0]
type input "338-002-114-0"
type input "[DATE]"
type input "Fan Blade"
type input "RO-E376938"
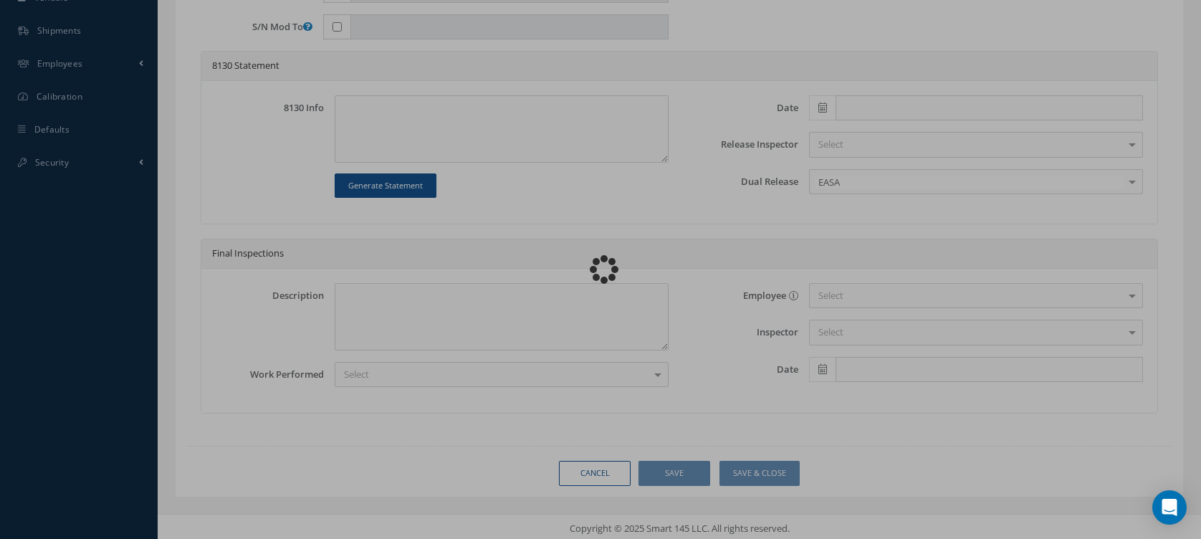
type input "BC570040-1"
type textarea "NONE"
type textarea "PLEASE SEE R.O. FOR DETAILS"
type textarea "NO VISUAL DAMAGE"
type textarea "None performed"
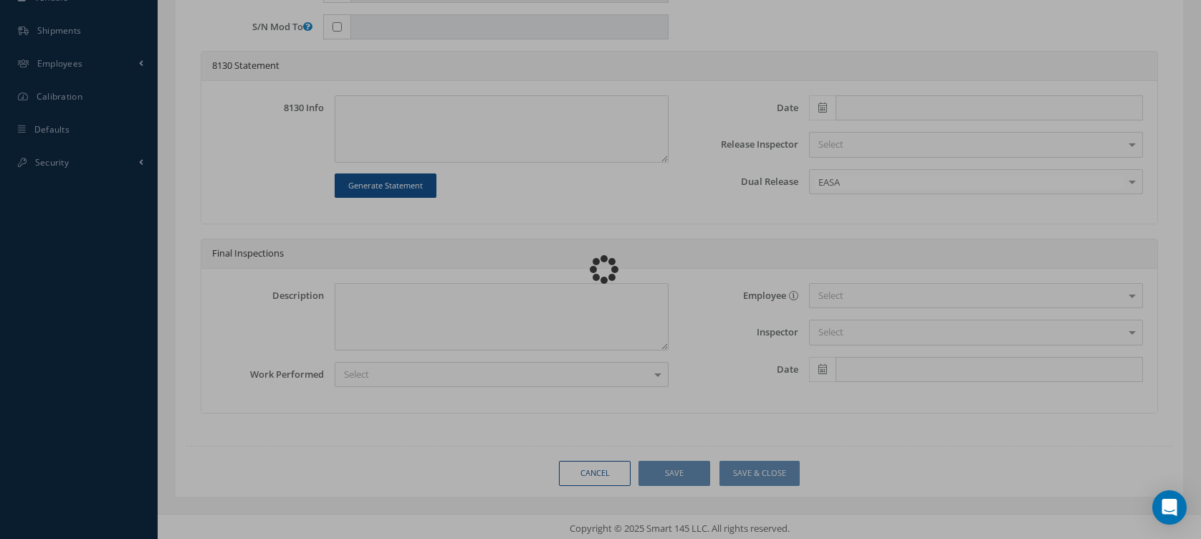
type textarea "Article was xxxxx in reference with the following Technical Standard : CFM56-5B…"
type textarea "Article has been approved to return to service."
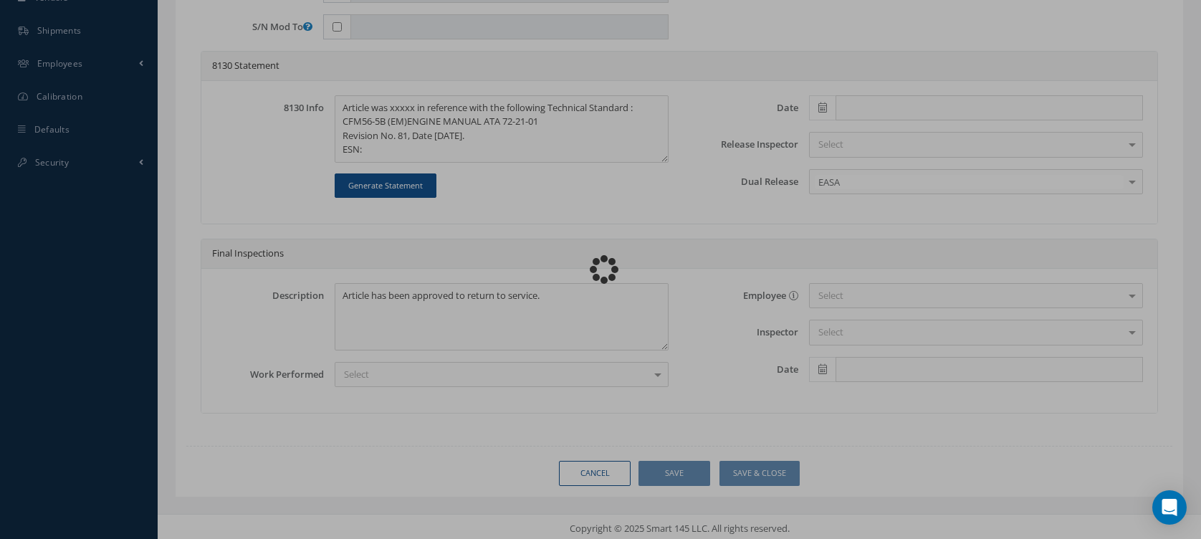
scroll to position [0, 0]
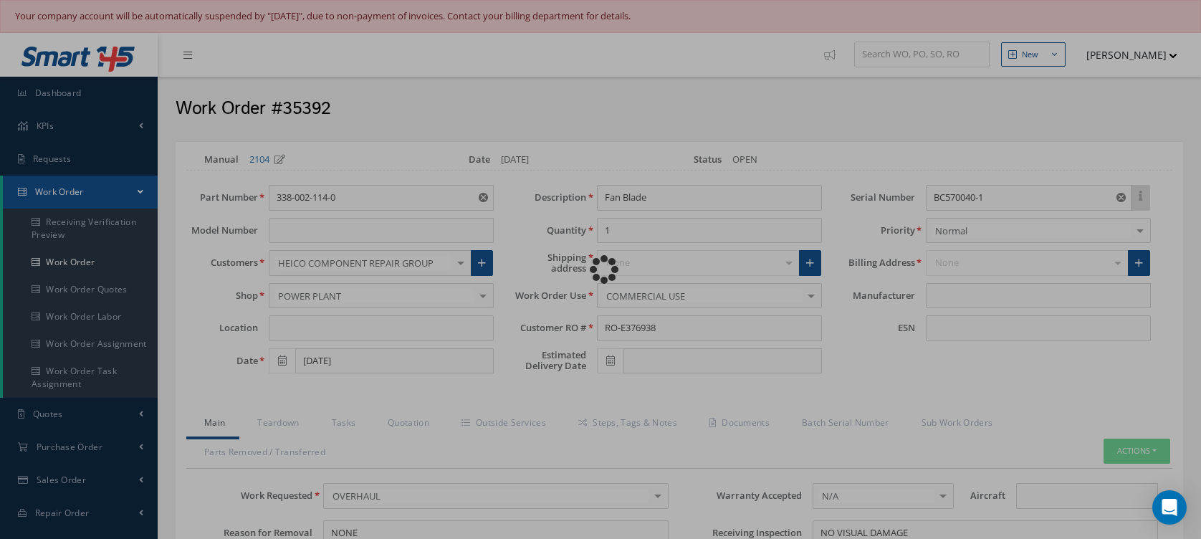
type input "CFM56-5B"
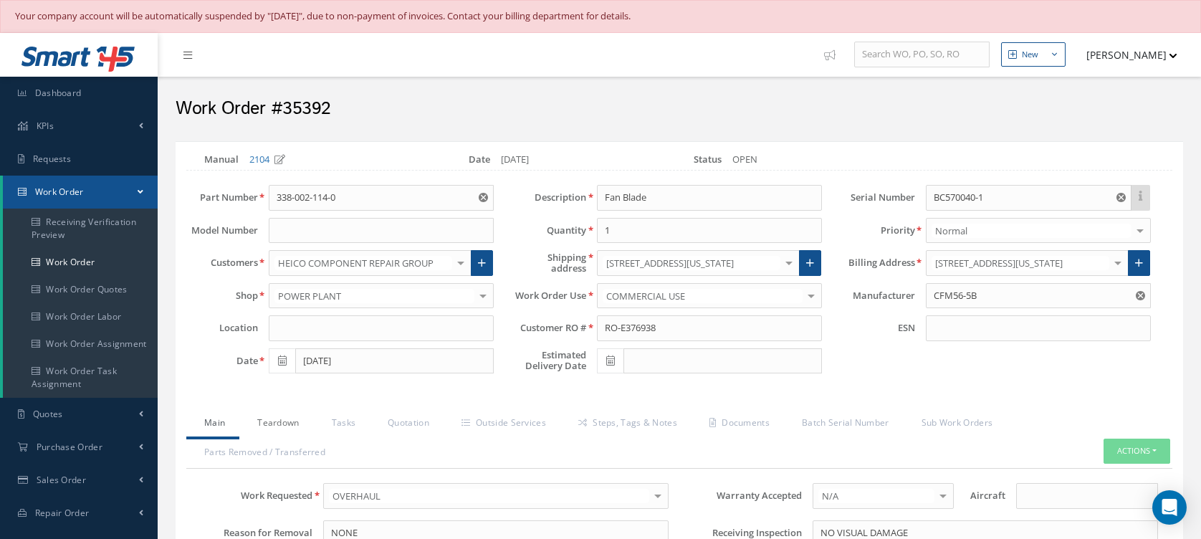
click at [300, 410] on link "Teardown" at bounding box center [276, 424] width 74 height 30
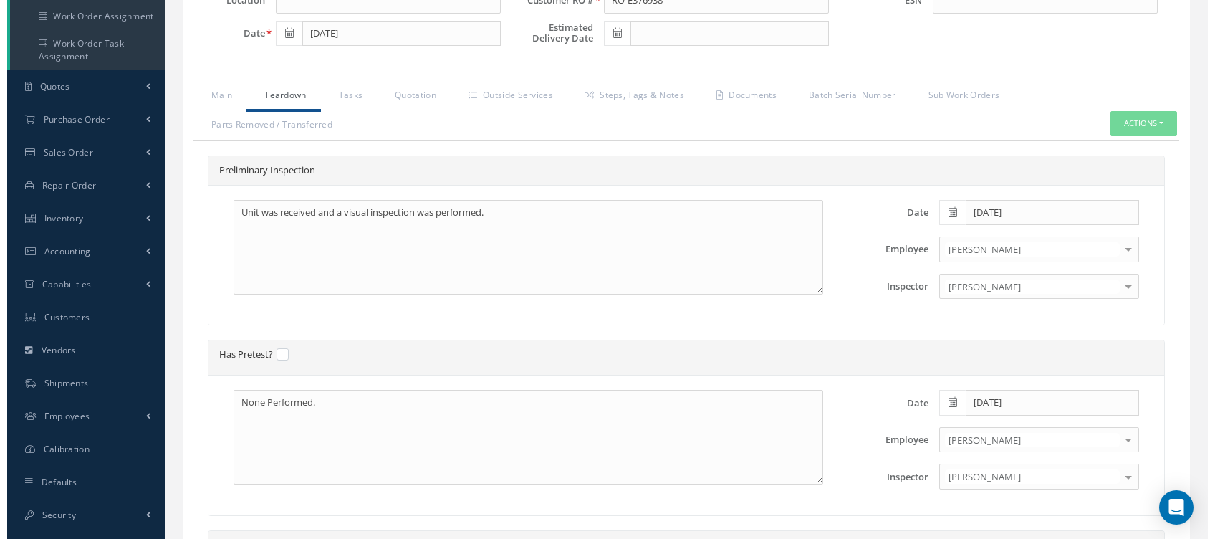
scroll to position [287, 0]
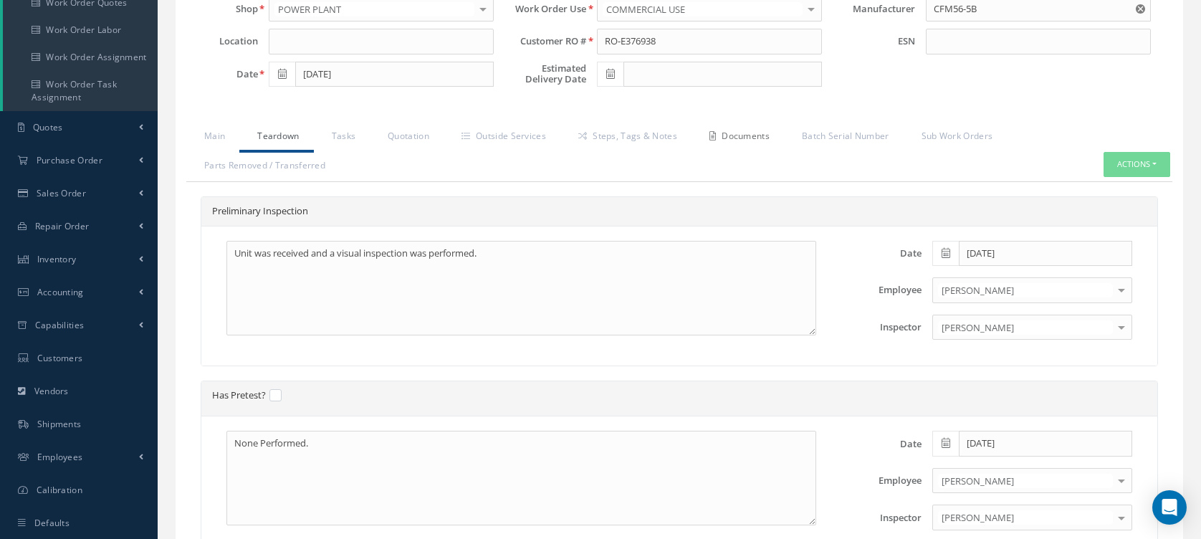
click at [724, 140] on link "Documents" at bounding box center [738, 138] width 92 height 30
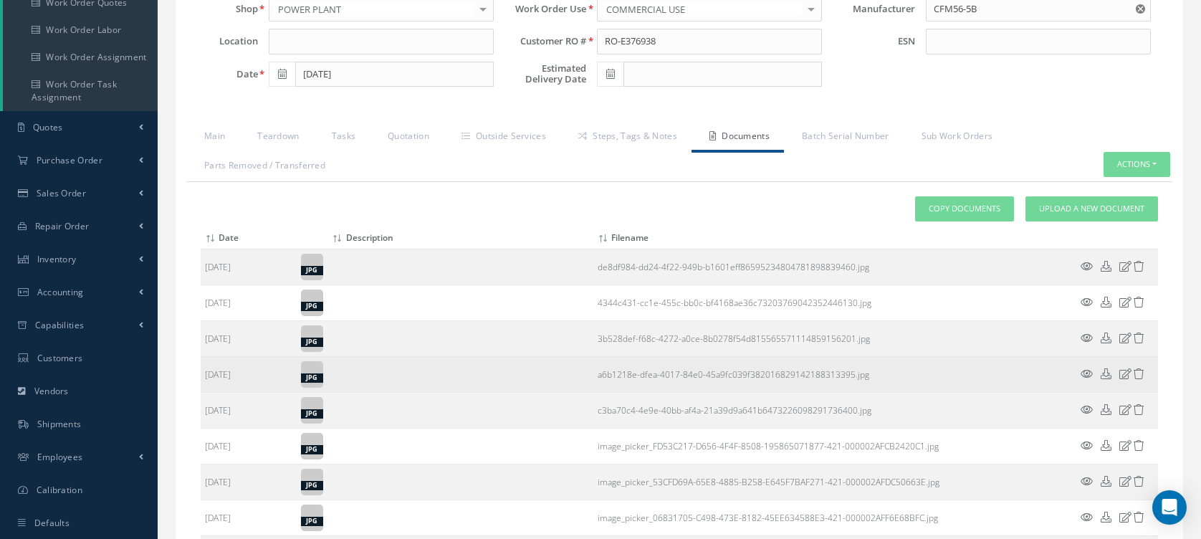
click at [1086, 375] on icon at bounding box center [1087, 373] width 12 height 11
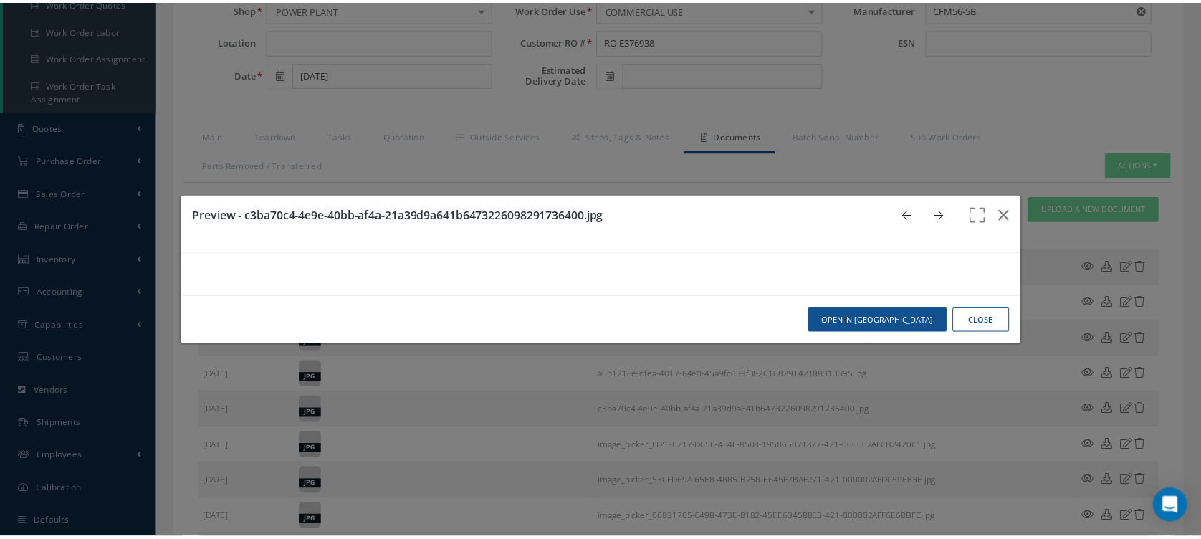
scroll to position [0, 0]
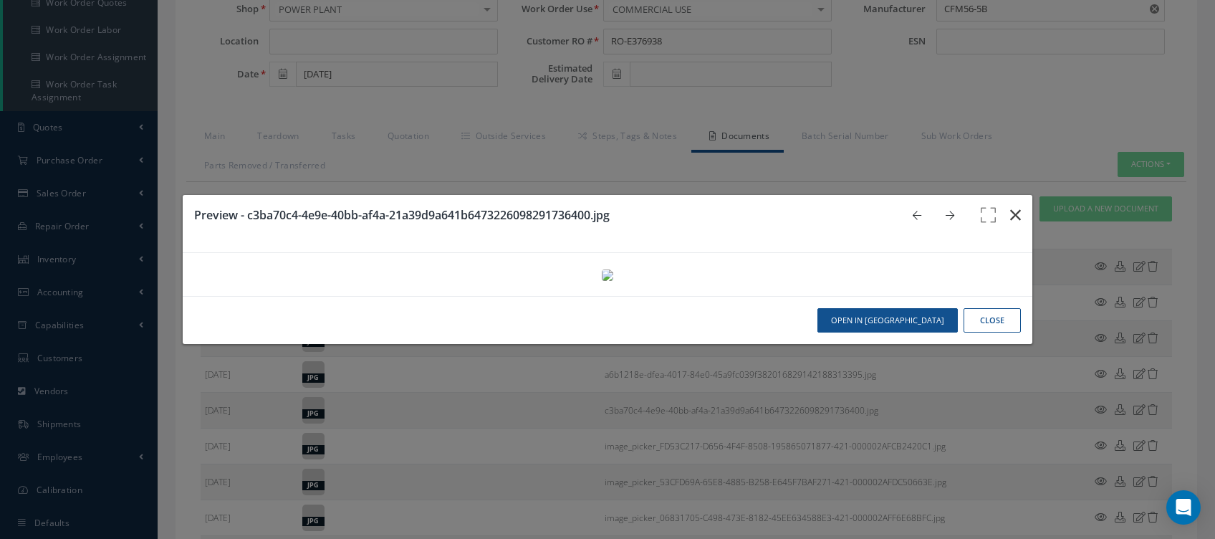
click at [999, 195] on button "button" at bounding box center [1016, 215] width 34 height 40
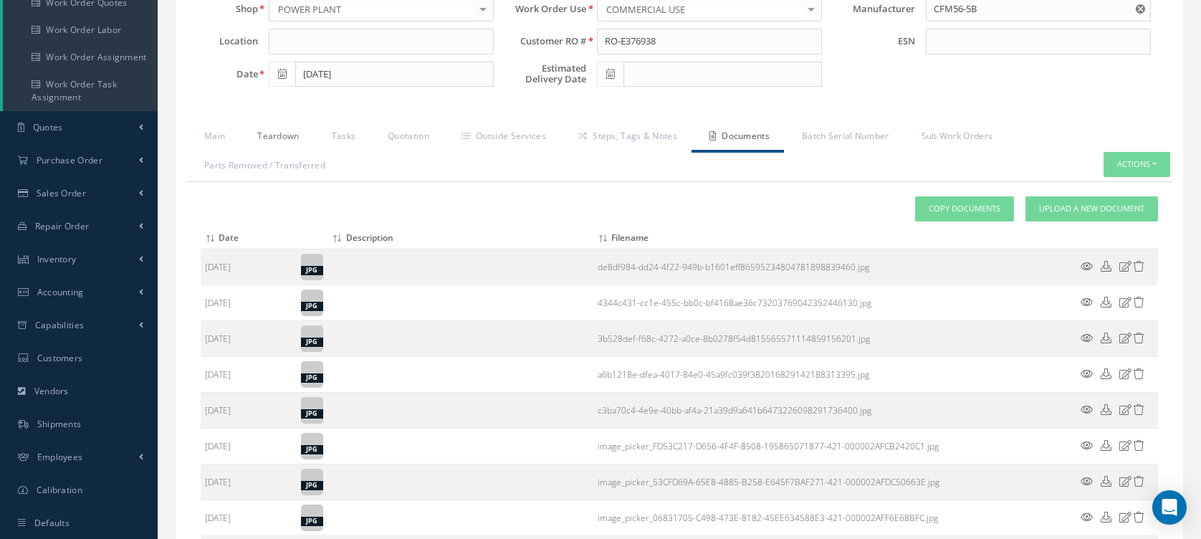
click at [307, 137] on link "Teardown" at bounding box center [276, 138] width 74 height 30
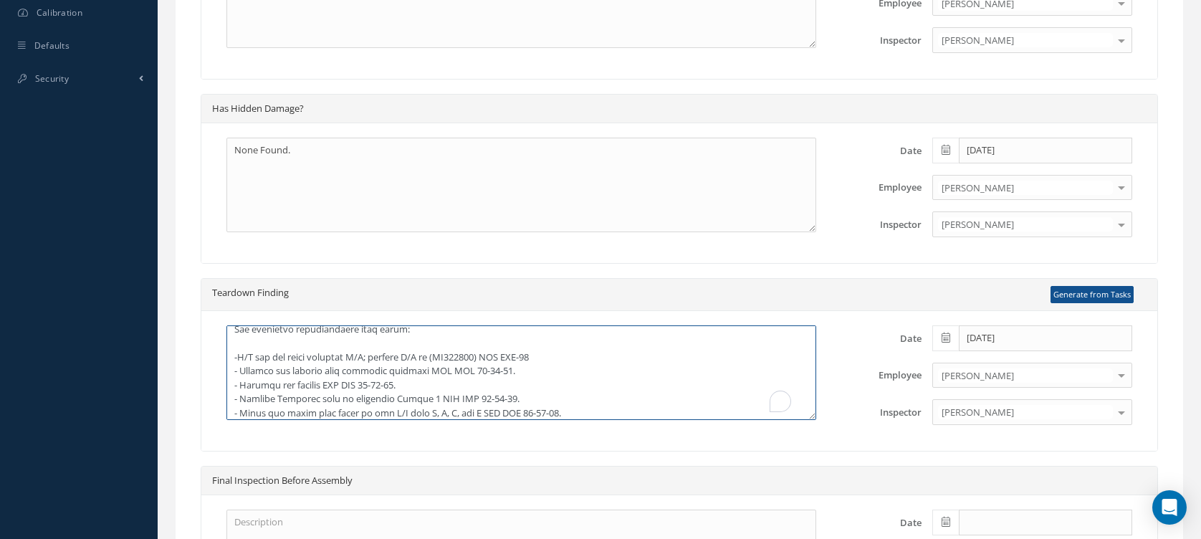
scroll to position [191, 0]
drag, startPoint x: 460, startPoint y: 350, endPoint x: 487, endPoint y: 351, distance: 27.3
click at [487, 351] on textarea "To enrich screen reader interactions, please activate Accessibility in Grammarl…" at bounding box center [521, 372] width 590 height 95
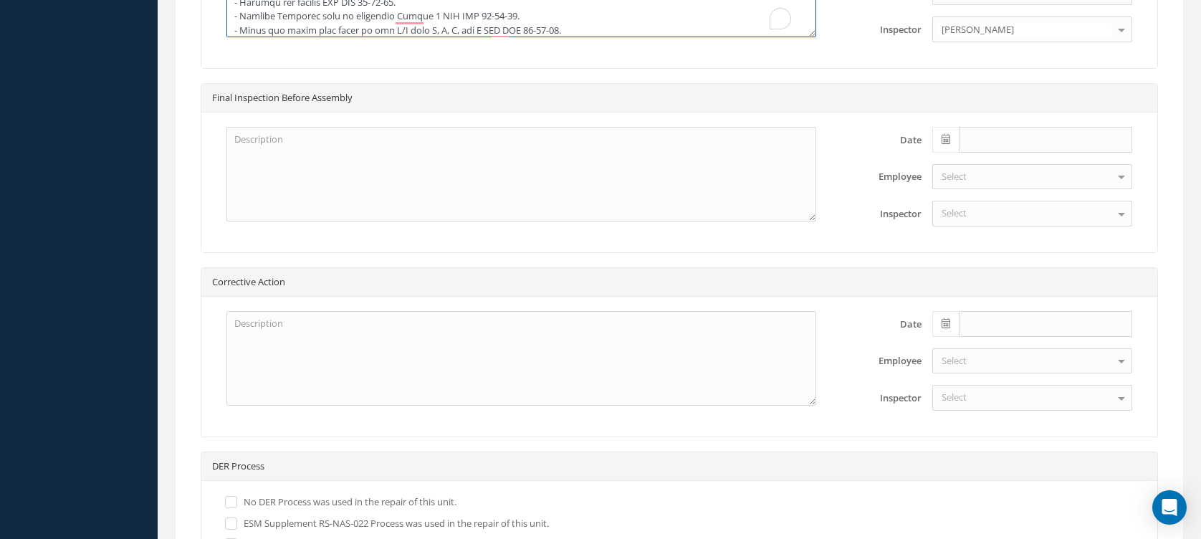
scroll to position [1346, 0]
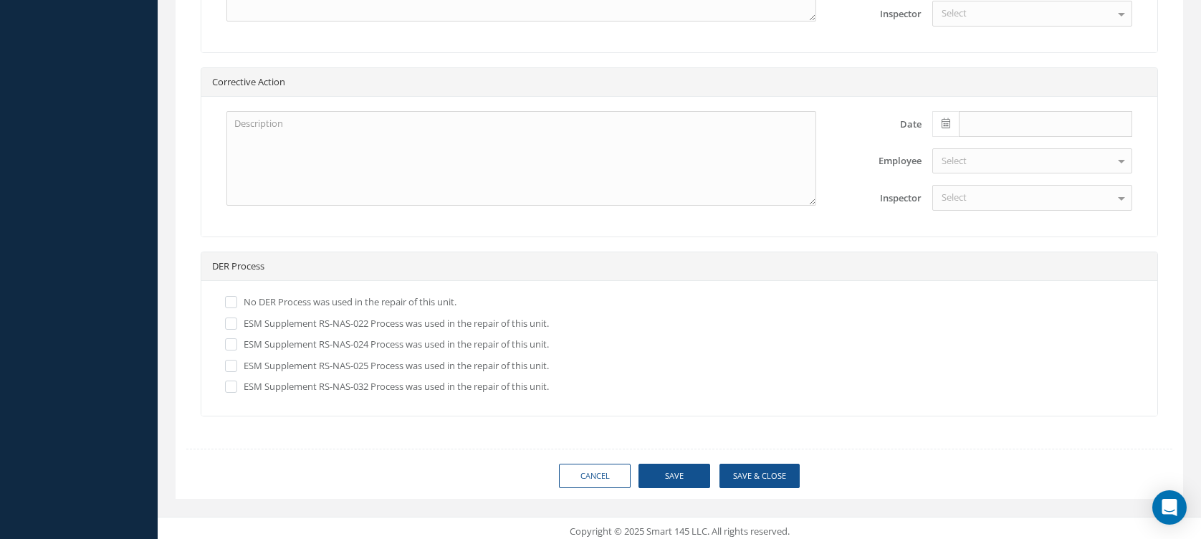
click at [590, 465] on link "Cancel" at bounding box center [595, 476] width 72 height 25
select select "25"
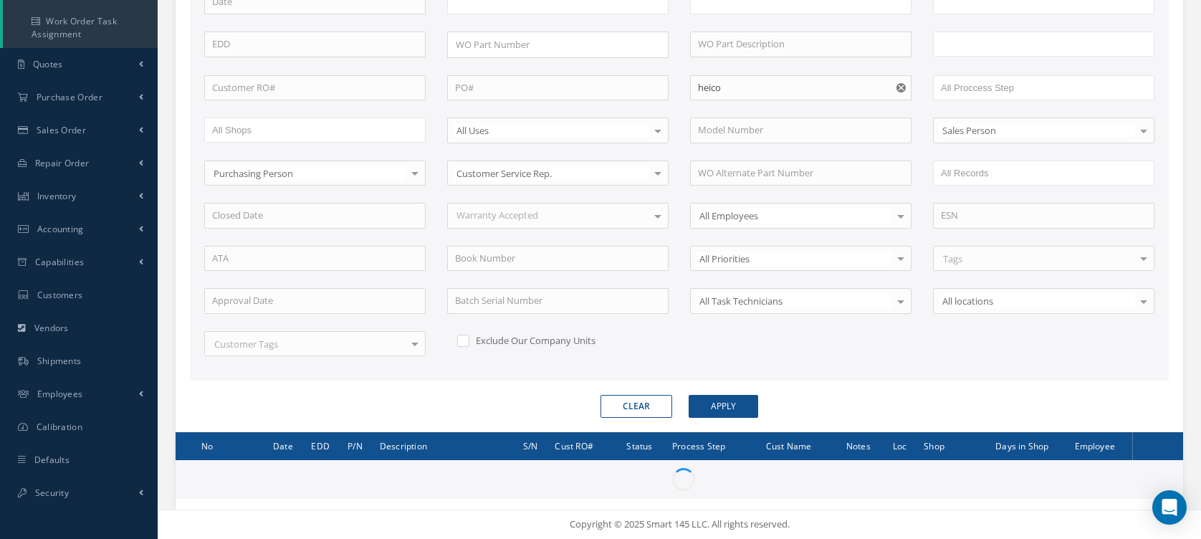
scroll to position [347, 0]
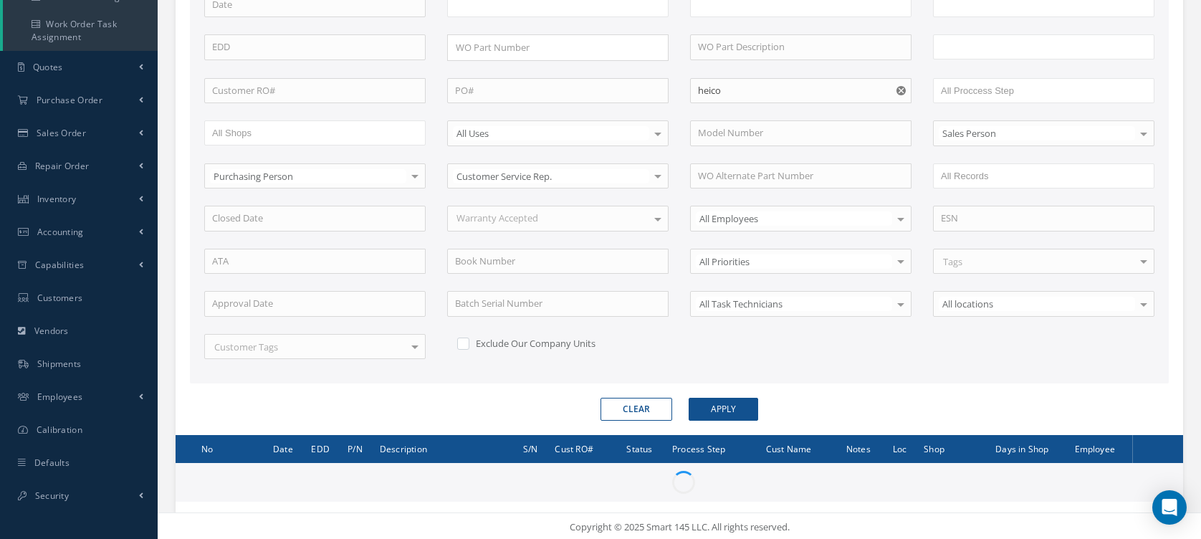
type input "All Work Request"
type input "All Work Performed"
type input "All Status"
type input "WO Part Status"
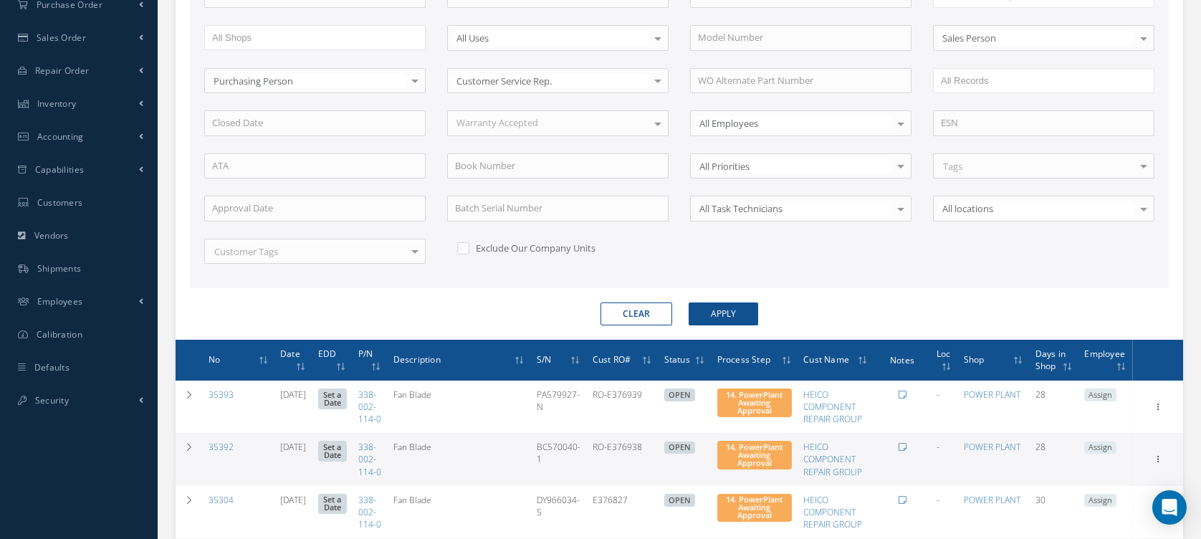
scroll to position [538, 0]
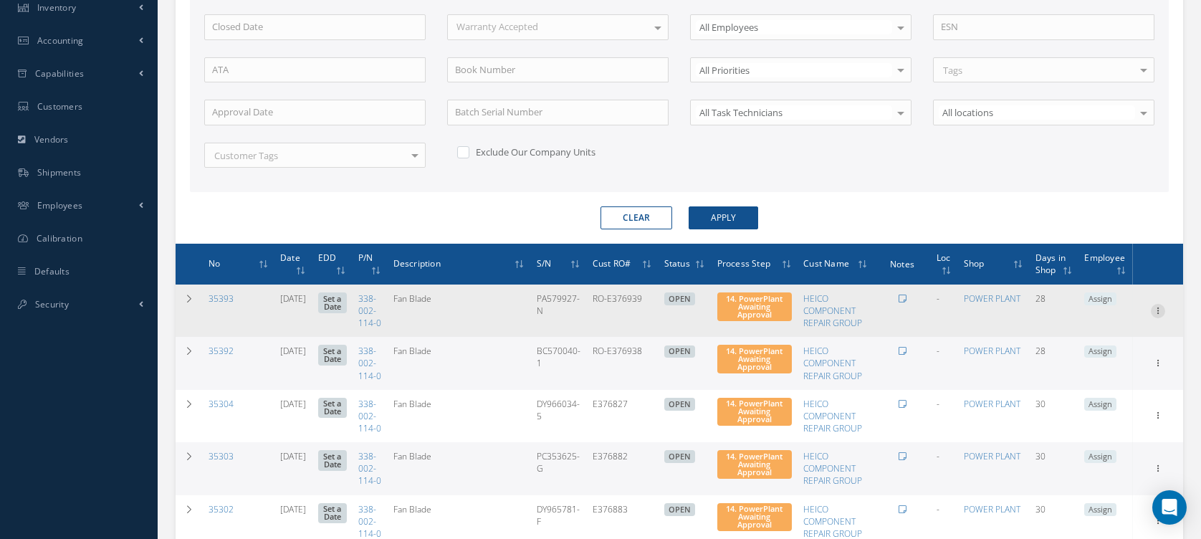
click at [1161, 314] on icon at bounding box center [1158, 309] width 14 height 11
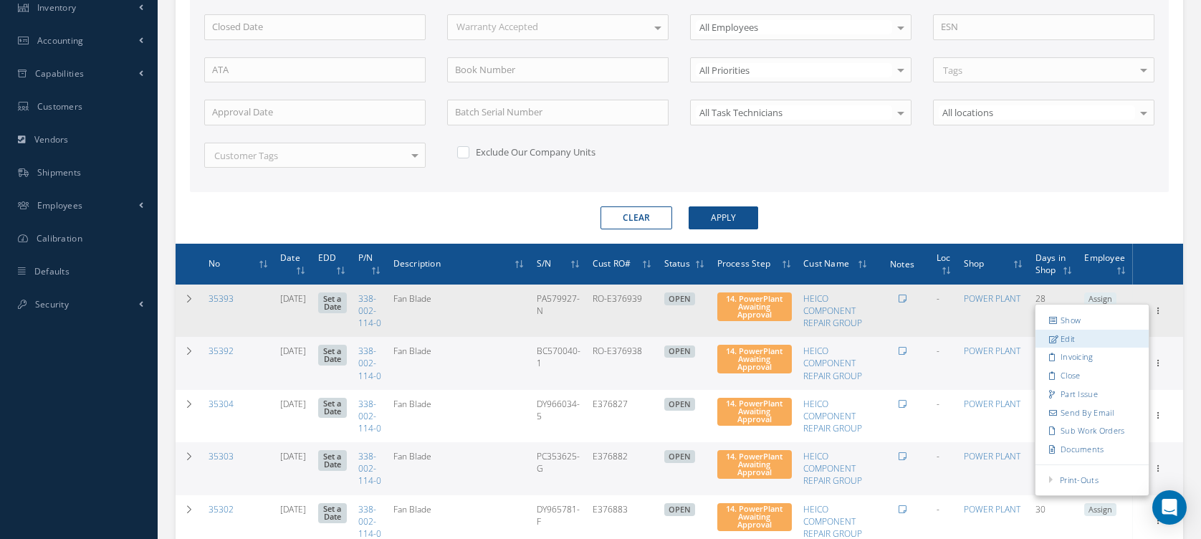
click at [1135, 341] on link "Edit" at bounding box center [1091, 338] width 113 height 19
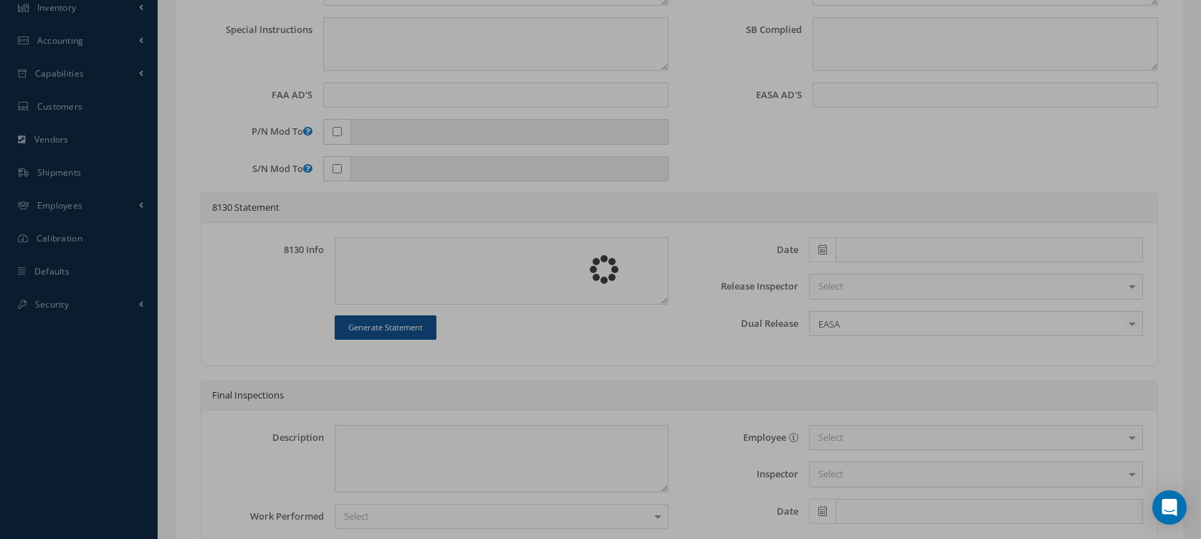
type input "338-002-114-0"
type input "[DATE]"
type input "Fan Blade"
type input "RO-E376939"
type input "PA579927-N"
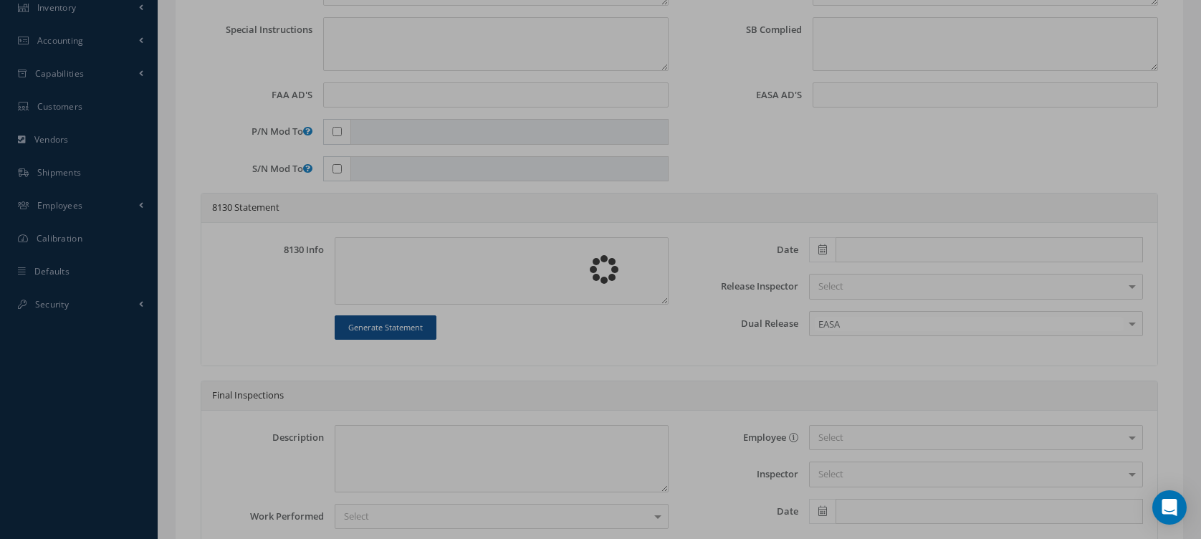
type textarea "NONE"
type textarea "PLEASE SEE R.O. FOR DETAILS"
type textarea "NO VISUAL DAMAGE"
type textarea "None performed"
type textarea "Article was xxxxx in reference with the following Technical Standard : CFM56-5B…"
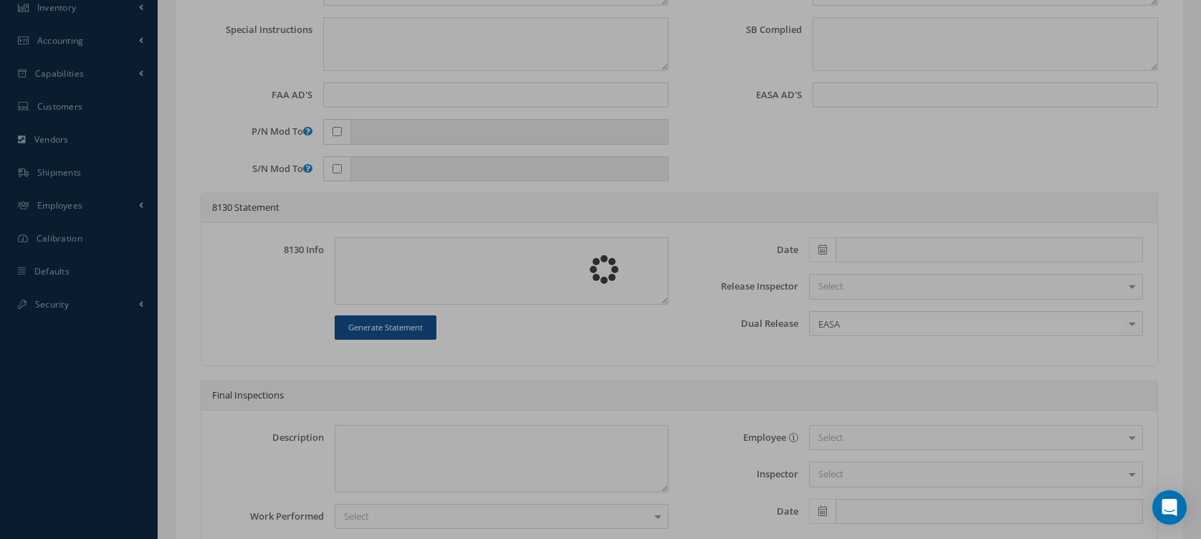
type textarea "Article has been approved to return to service."
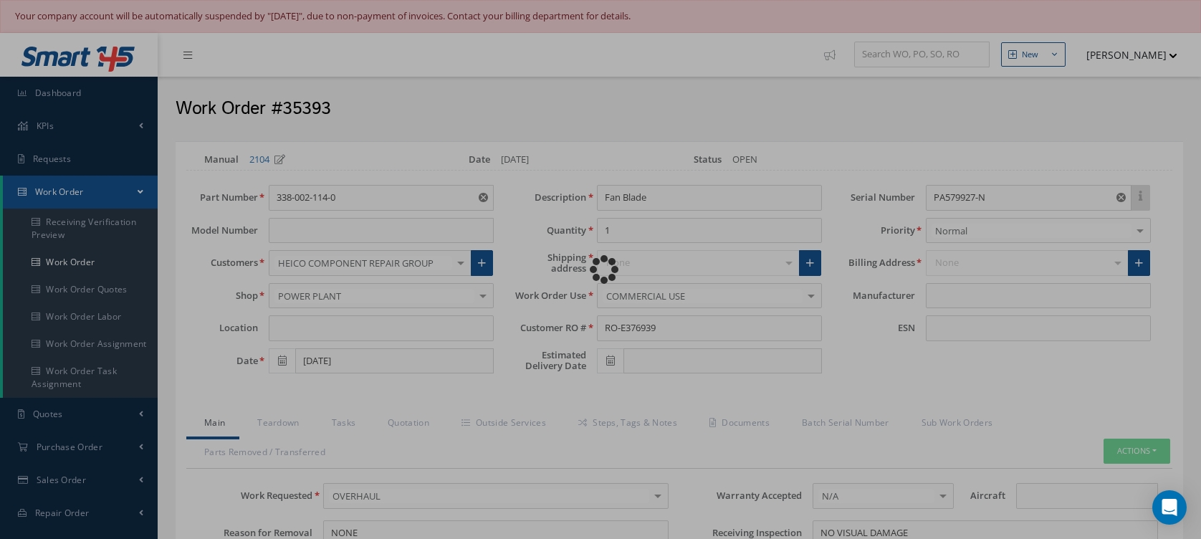
type input "CFM56-5B"
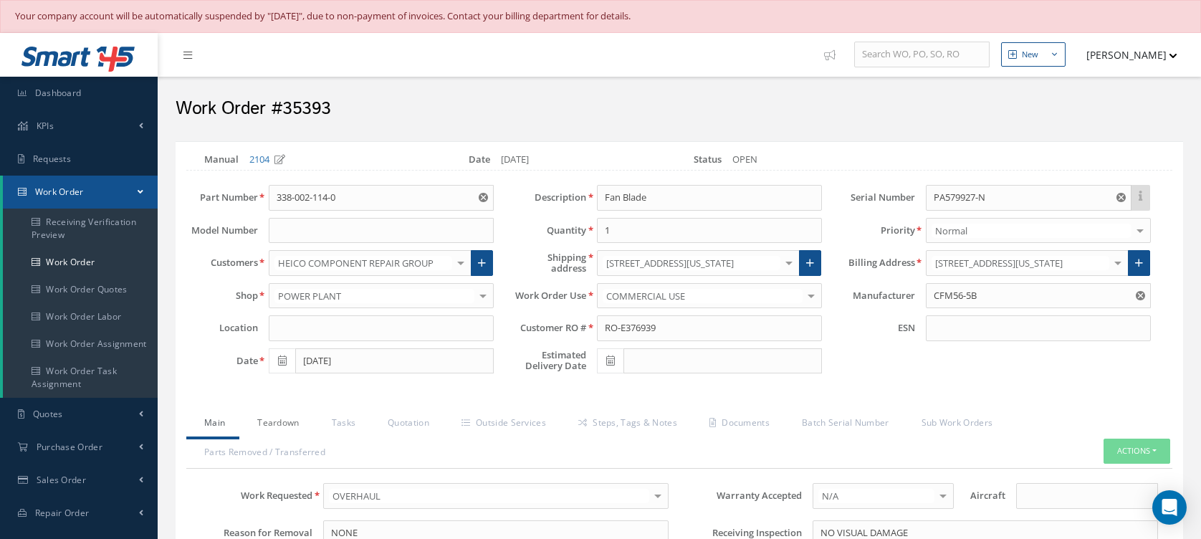
click at [263, 424] on link "Teardown" at bounding box center [276, 424] width 74 height 30
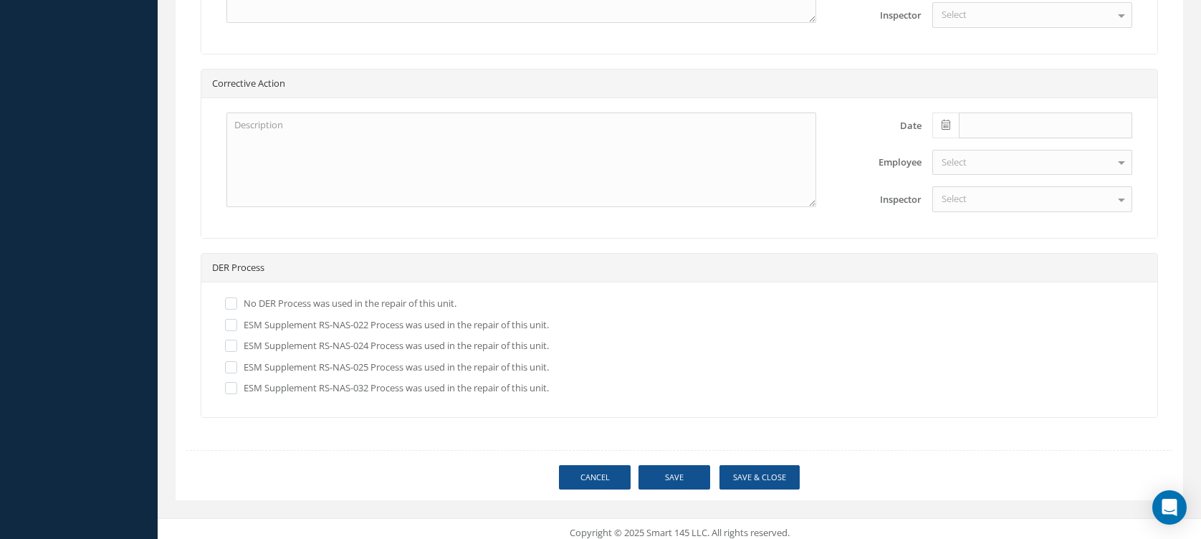
scroll to position [1346, 0]
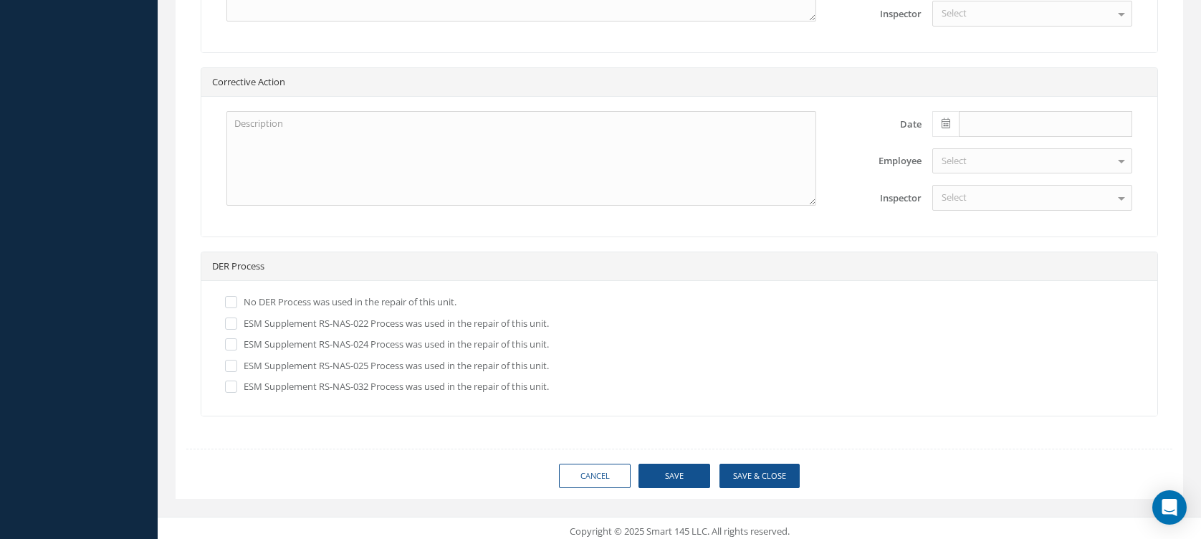
click at [601, 470] on link "Cancel" at bounding box center [595, 476] width 72 height 25
select select "25"
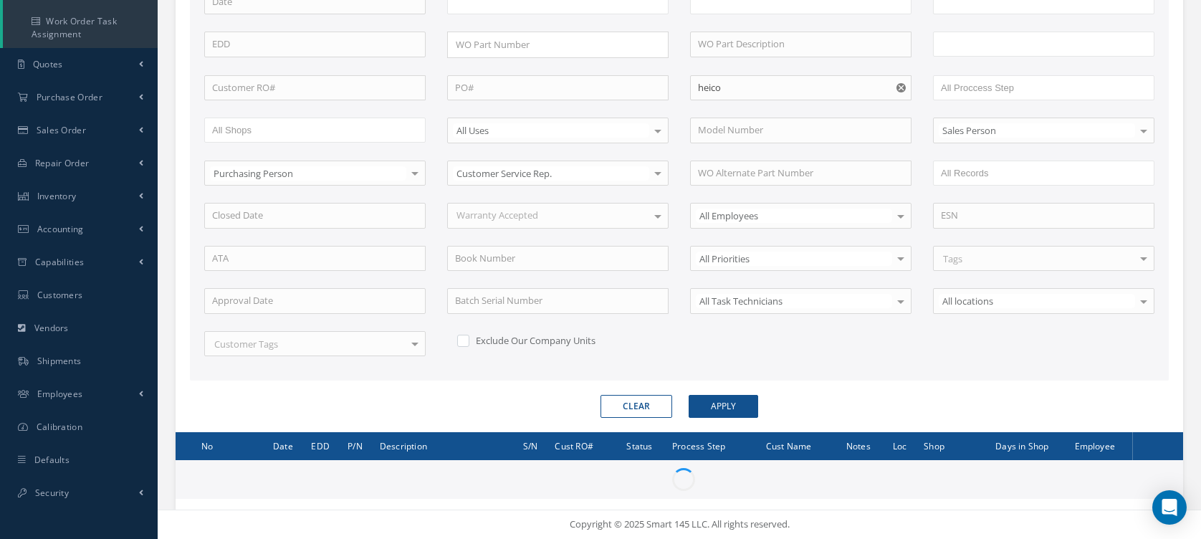
scroll to position [347, 0]
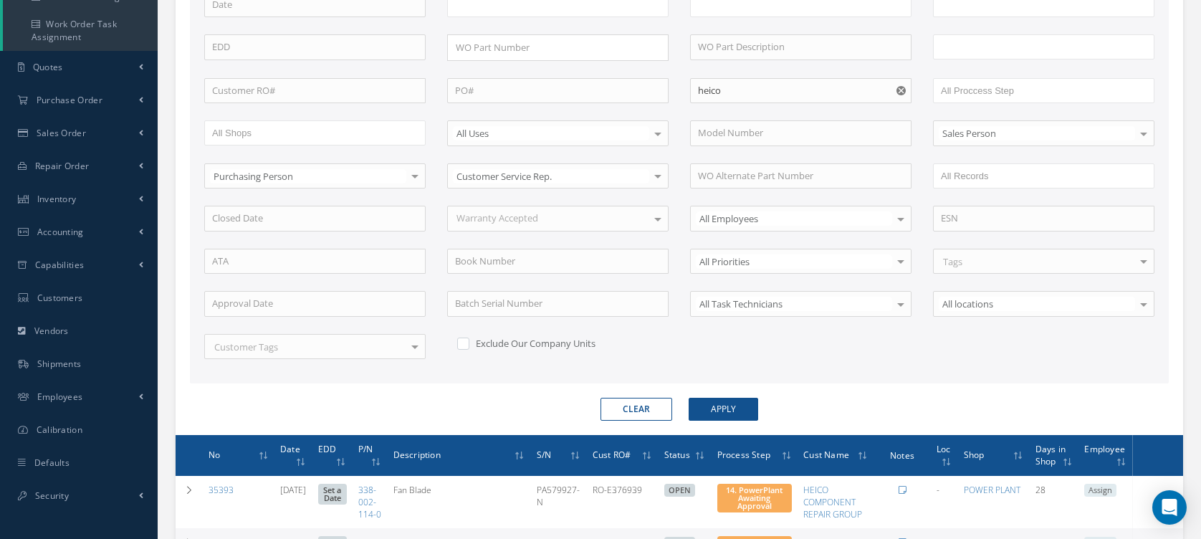
type input "All Work Request"
type input "All Work Performed"
type input "All Status"
type input "WO Part Status"
click at [629, 400] on button "Clear" at bounding box center [637, 409] width 72 height 23
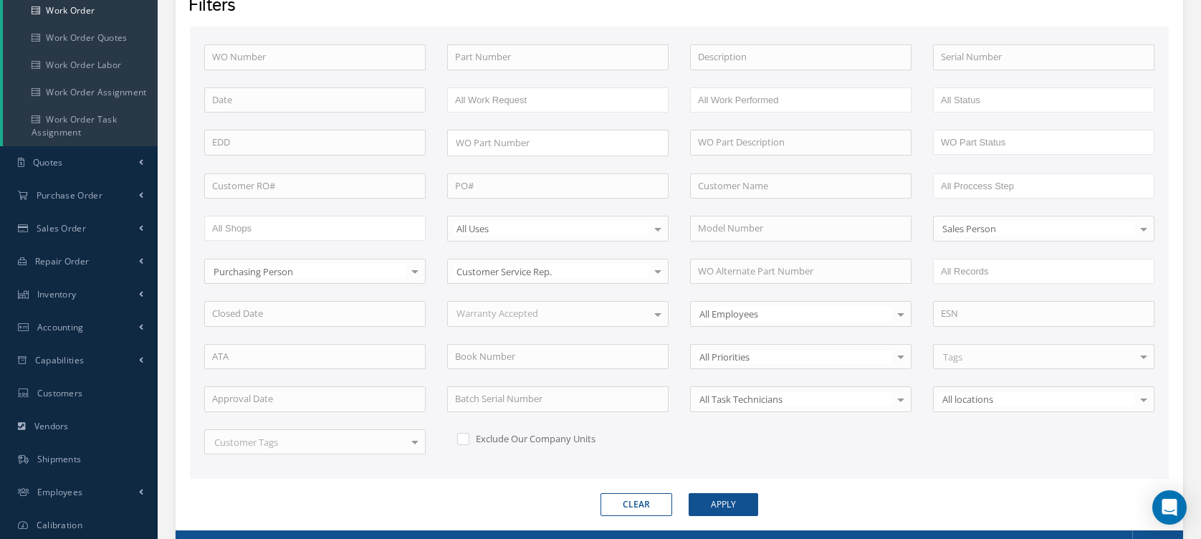
scroll to position [156, 0]
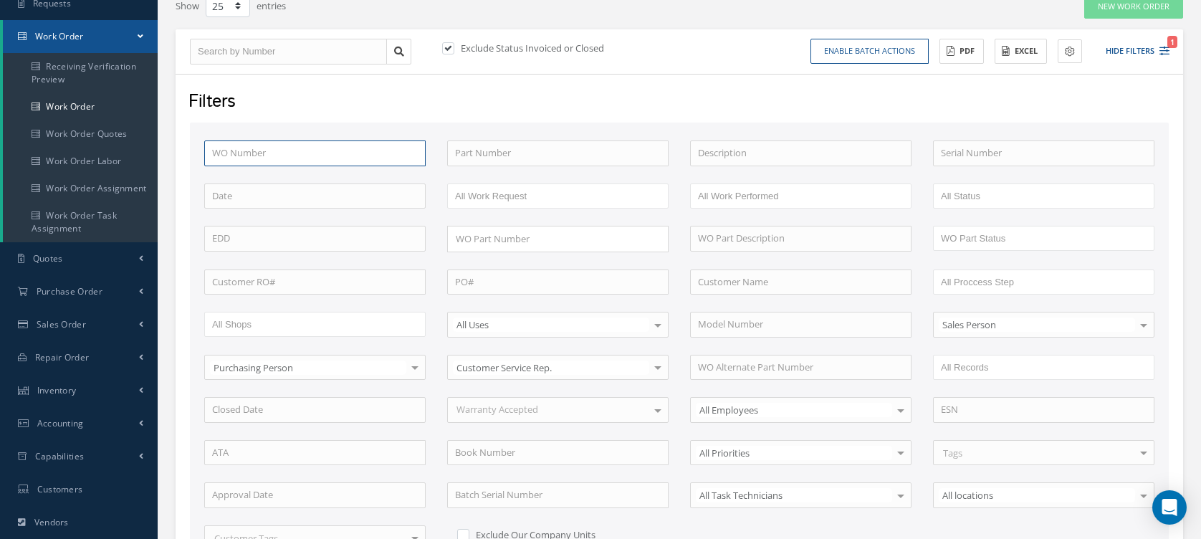
click at [381, 146] on input "text" at bounding box center [314, 153] width 221 height 26
type input "3"
type input "32"
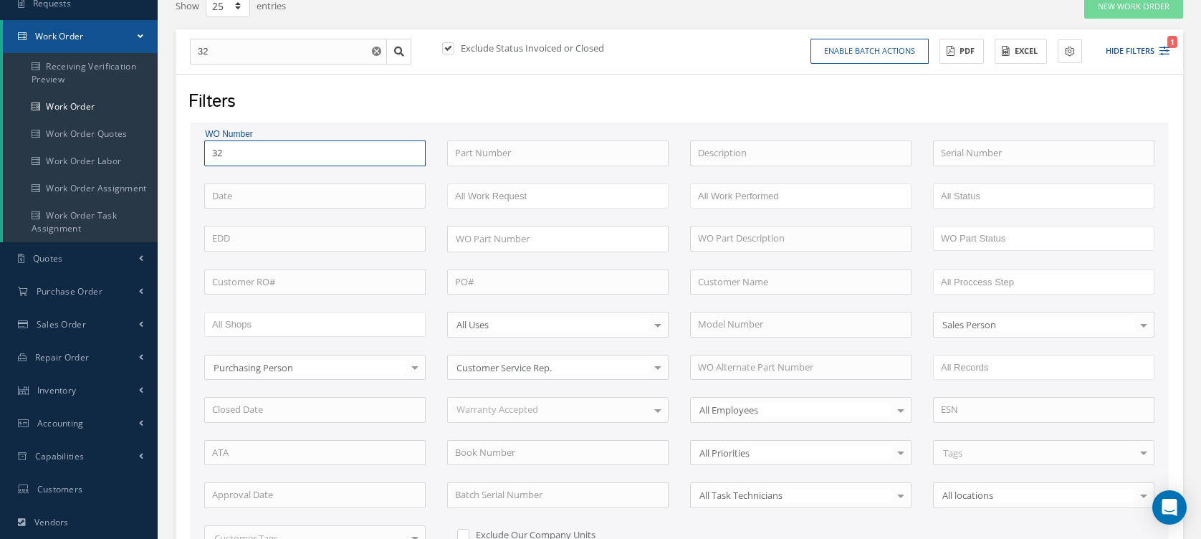
type input "322"
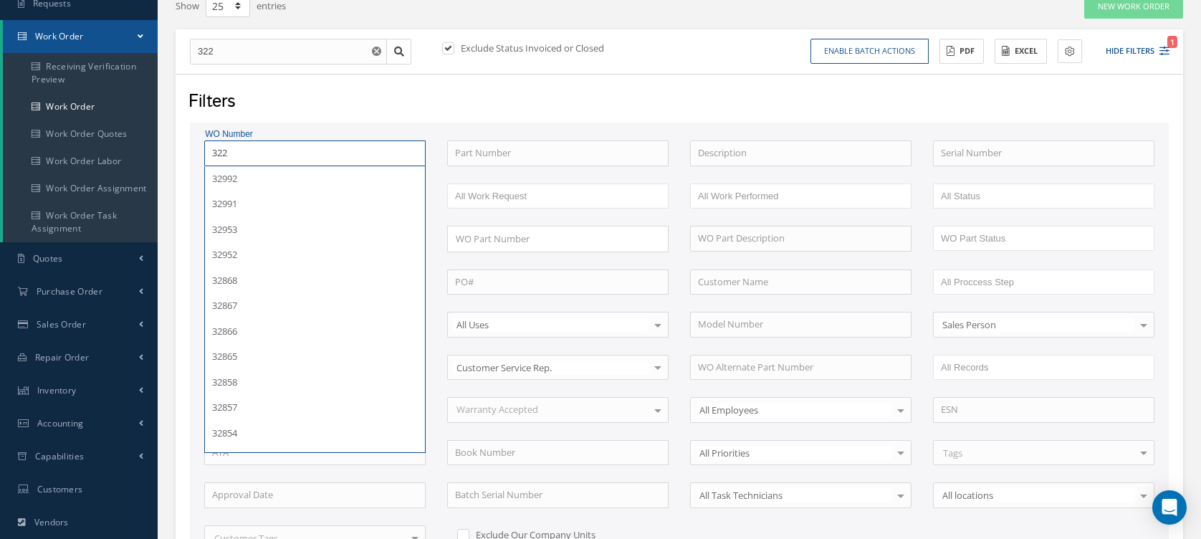
type input "3229"
type input "32294"
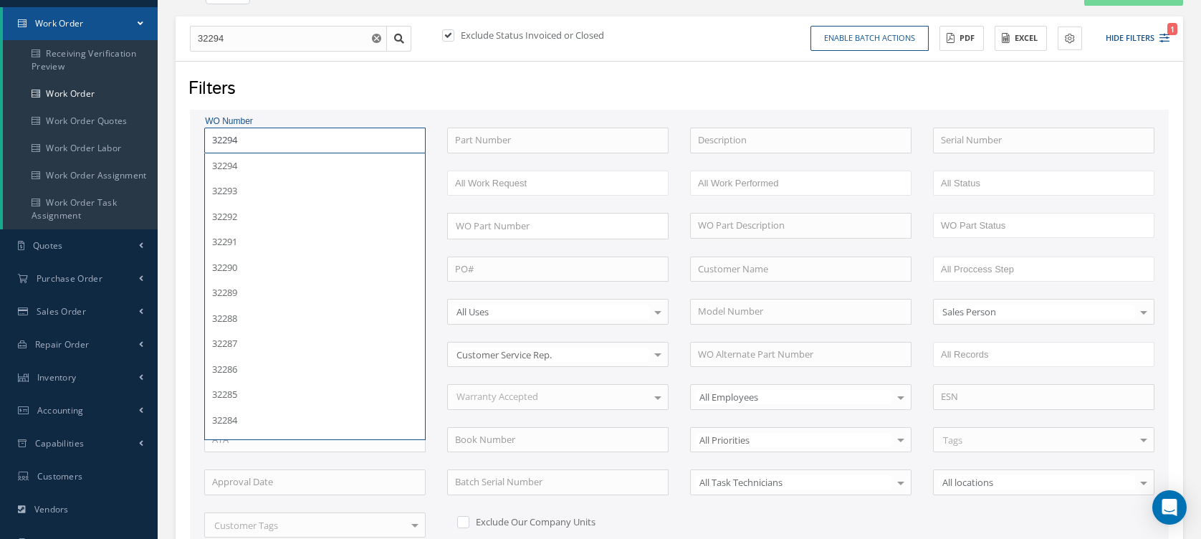
scroll to position [347, 0]
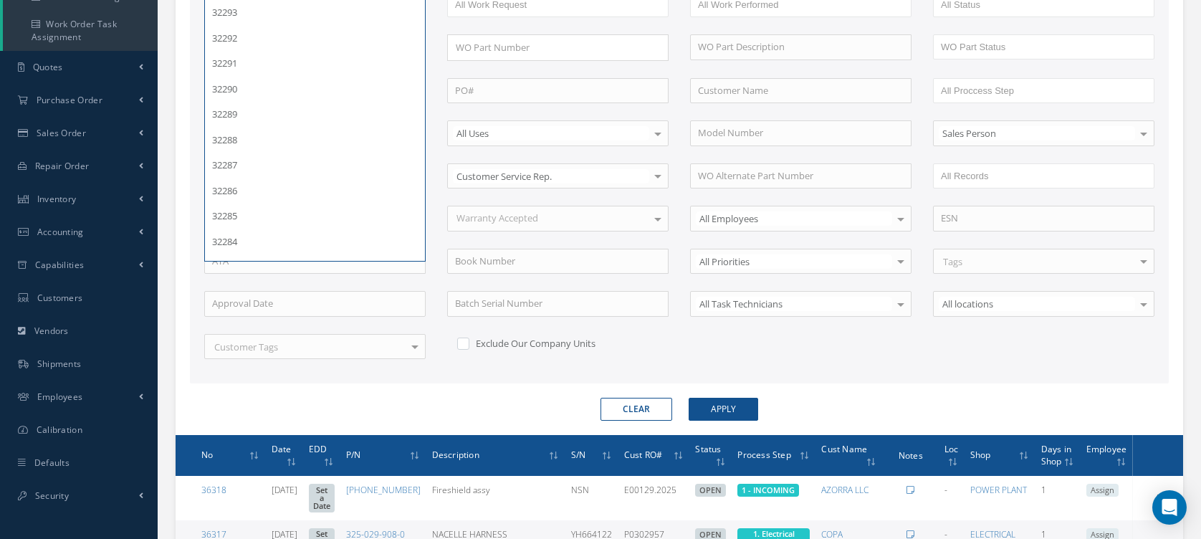
type input "32294"
click at [689, 398] on button "Apply" at bounding box center [724, 409] width 70 height 23
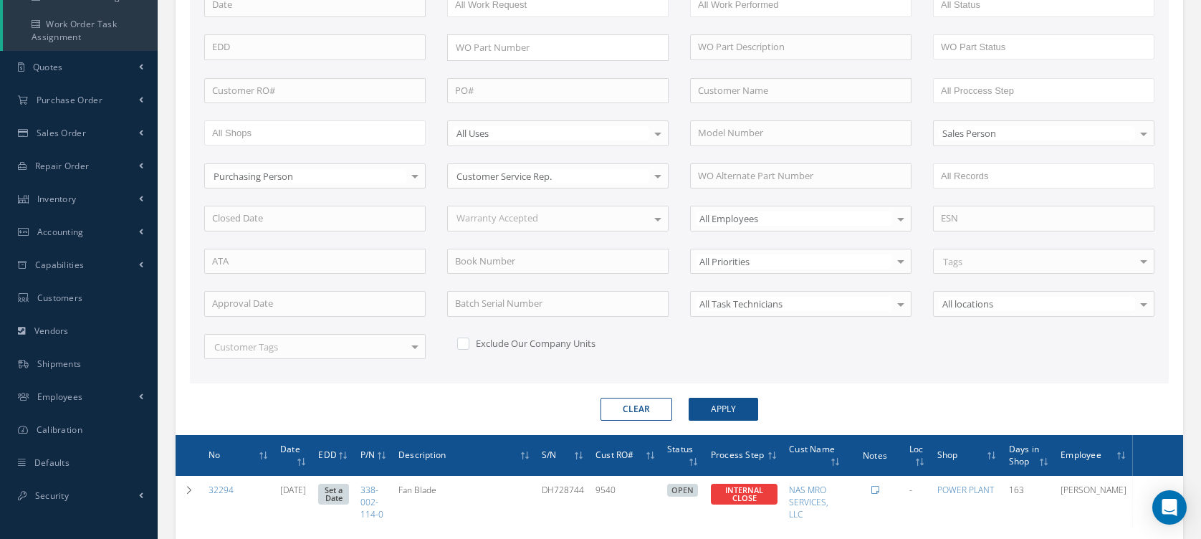
scroll to position [443, 0]
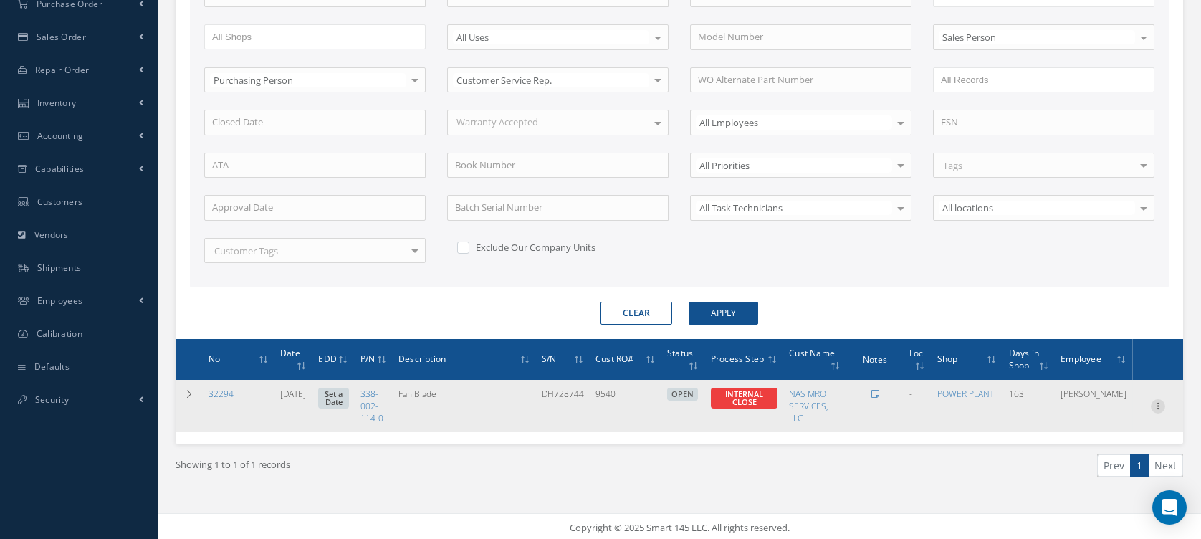
click at [1152, 400] on icon at bounding box center [1158, 404] width 14 height 11
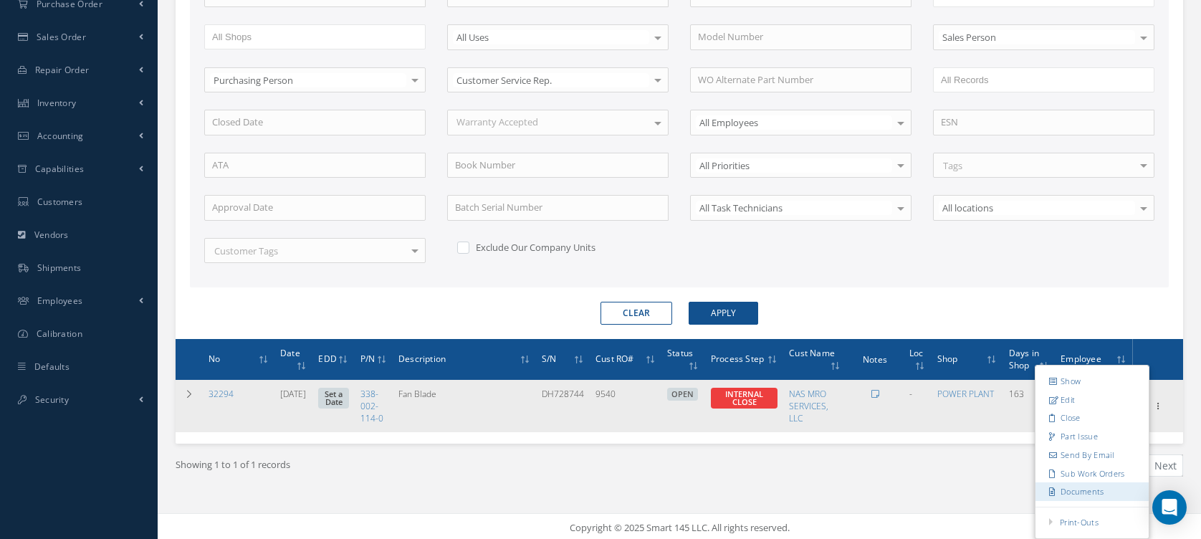
click at [1078, 482] on link "Documents" at bounding box center [1091, 491] width 113 height 19
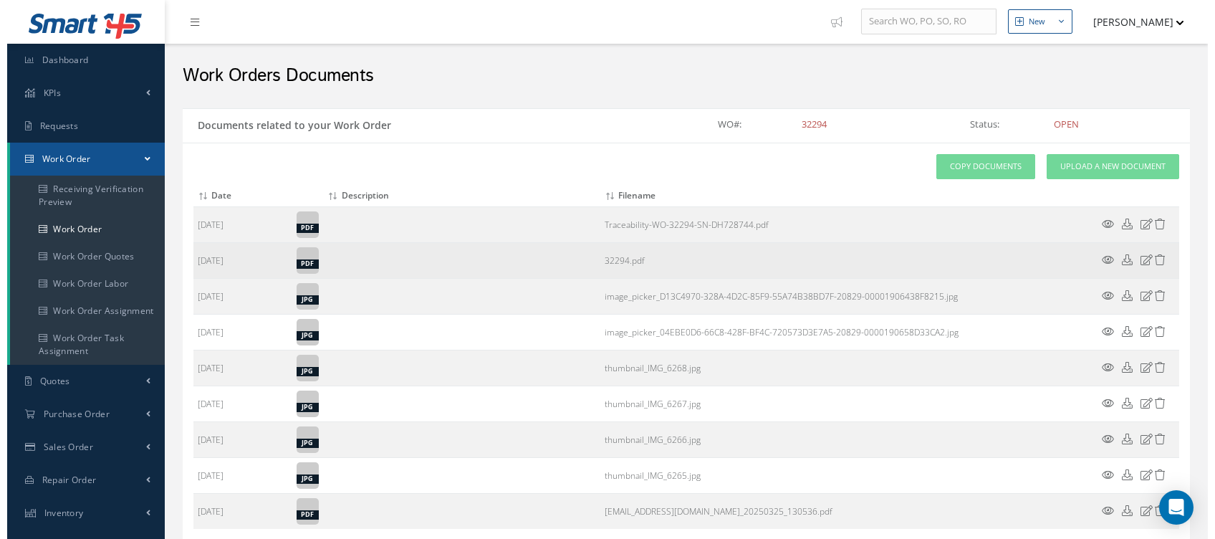
scroll to position [33, 0]
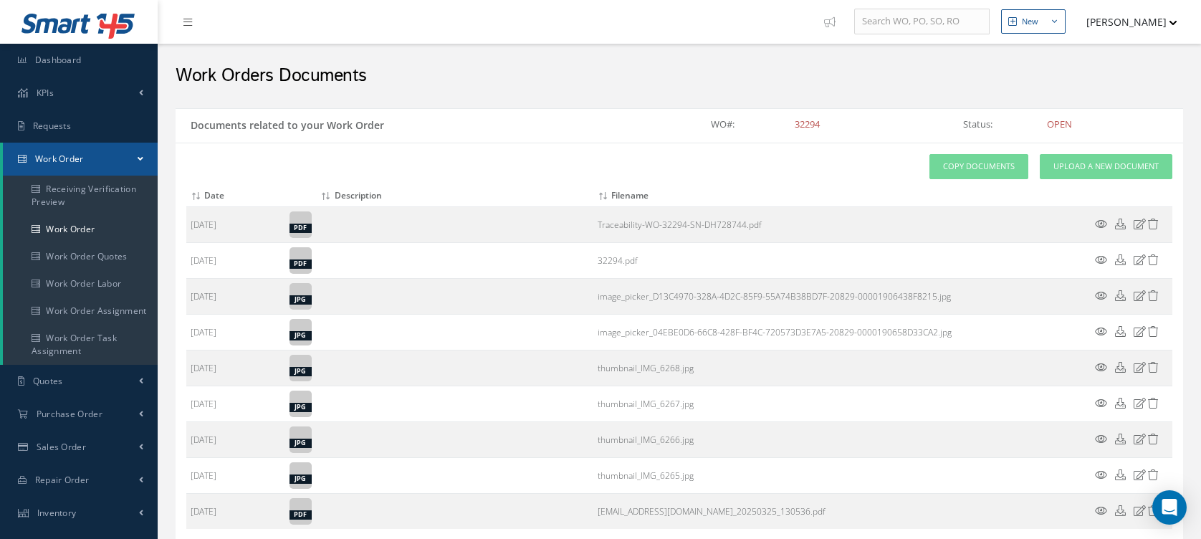
click at [1100, 257] on icon at bounding box center [1101, 259] width 12 height 11
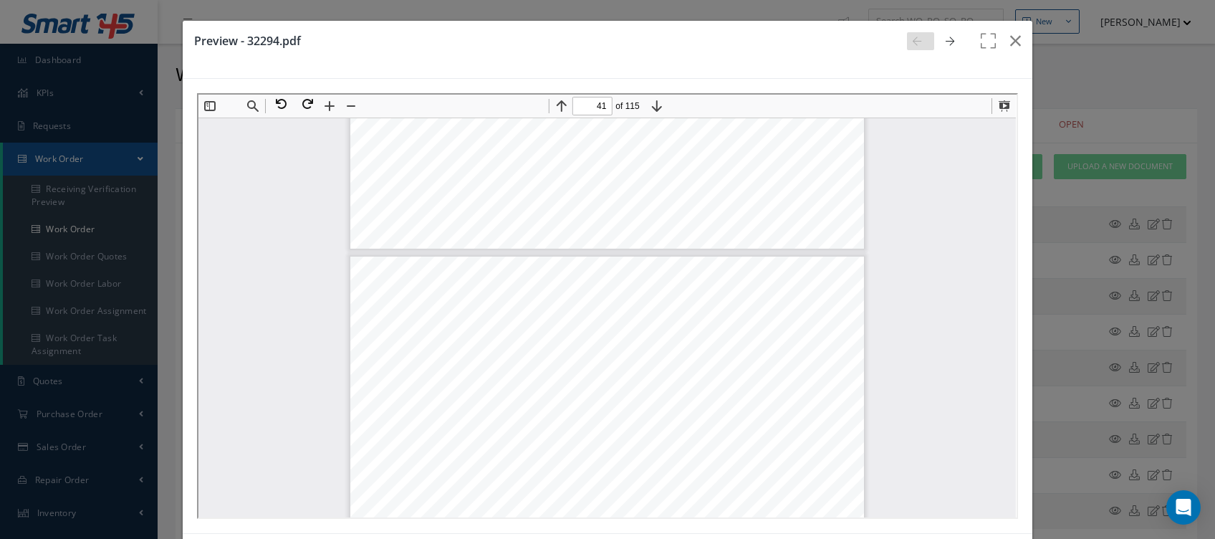
scroll to position [16082, 0]
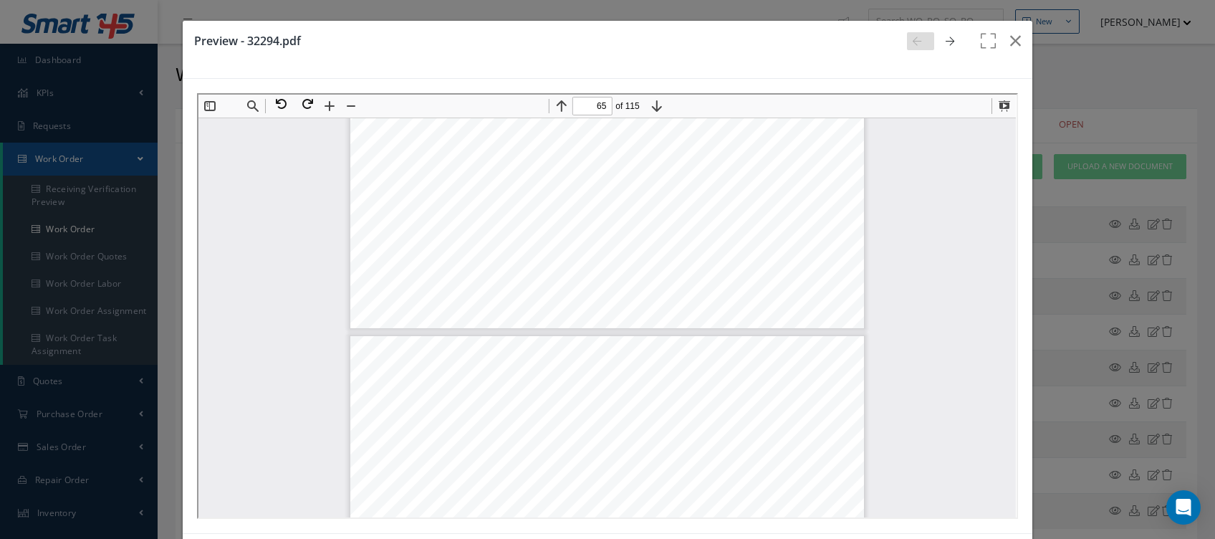
type input "66"
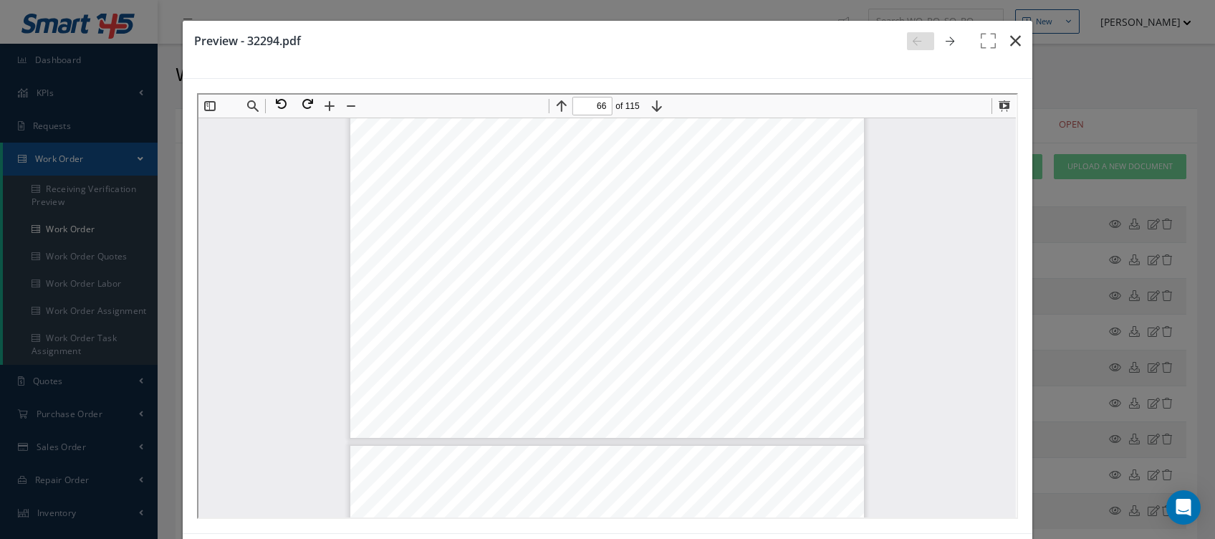
click at [1010, 37] on icon "button" at bounding box center [1015, 40] width 11 height 17
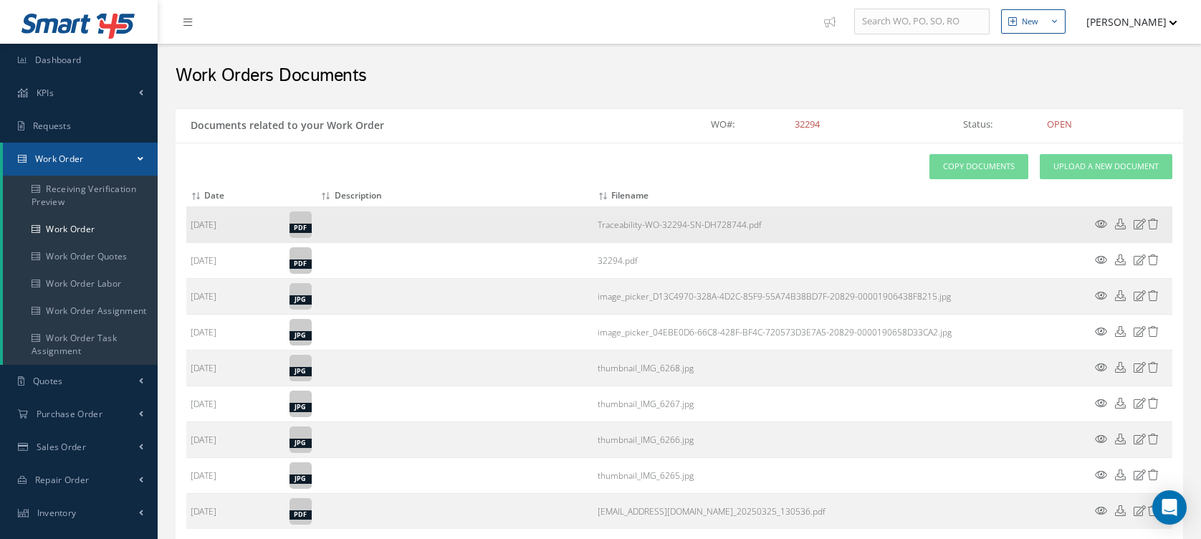
click at [1096, 219] on icon at bounding box center [1101, 224] width 12 height 11
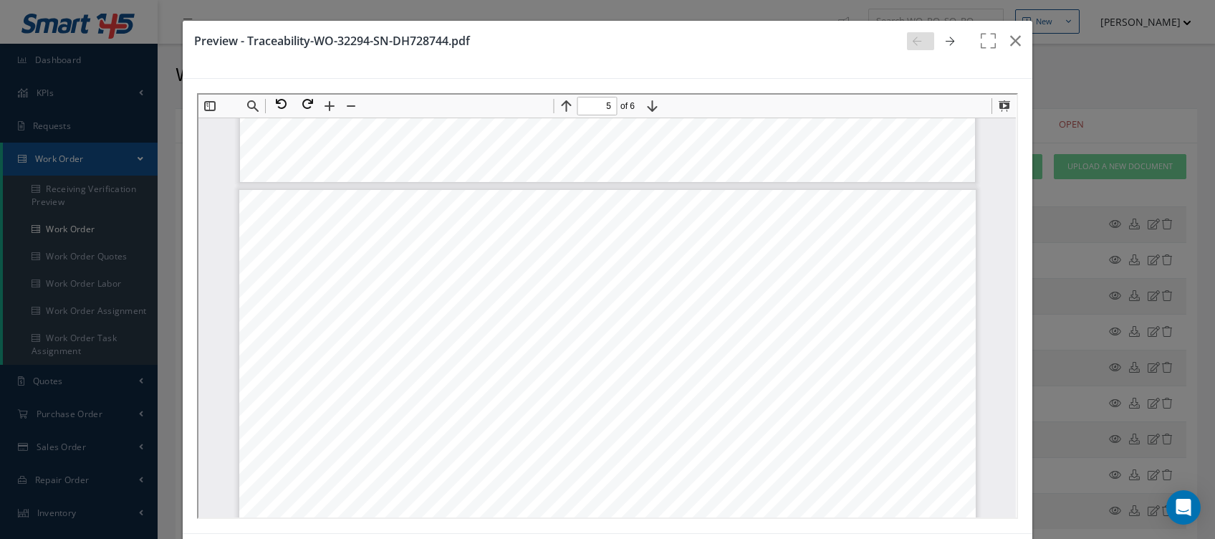
scroll to position [4108, 0]
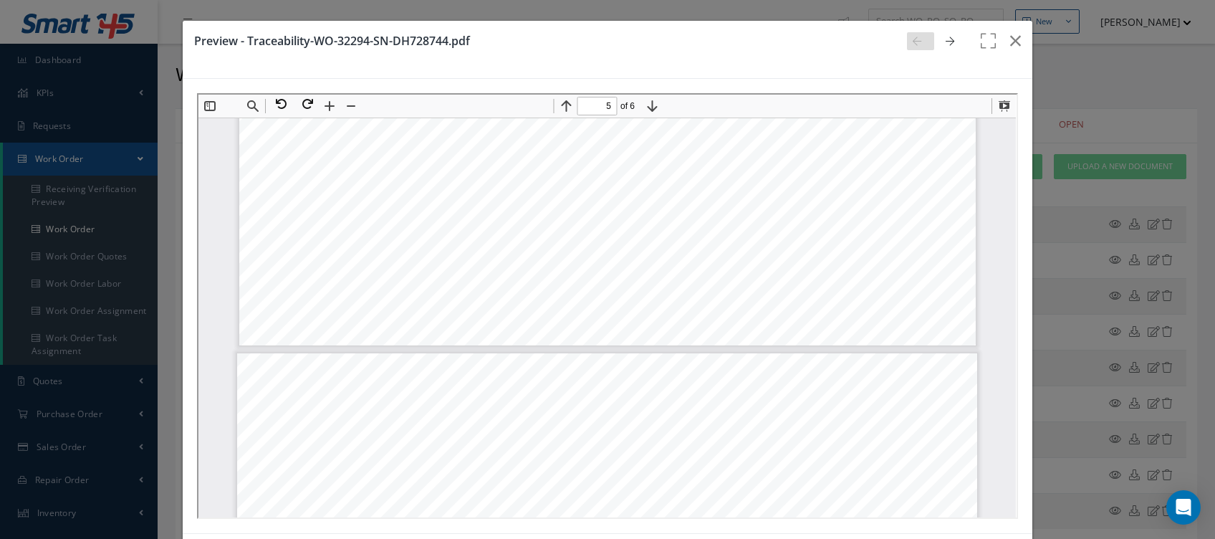
type input "6"
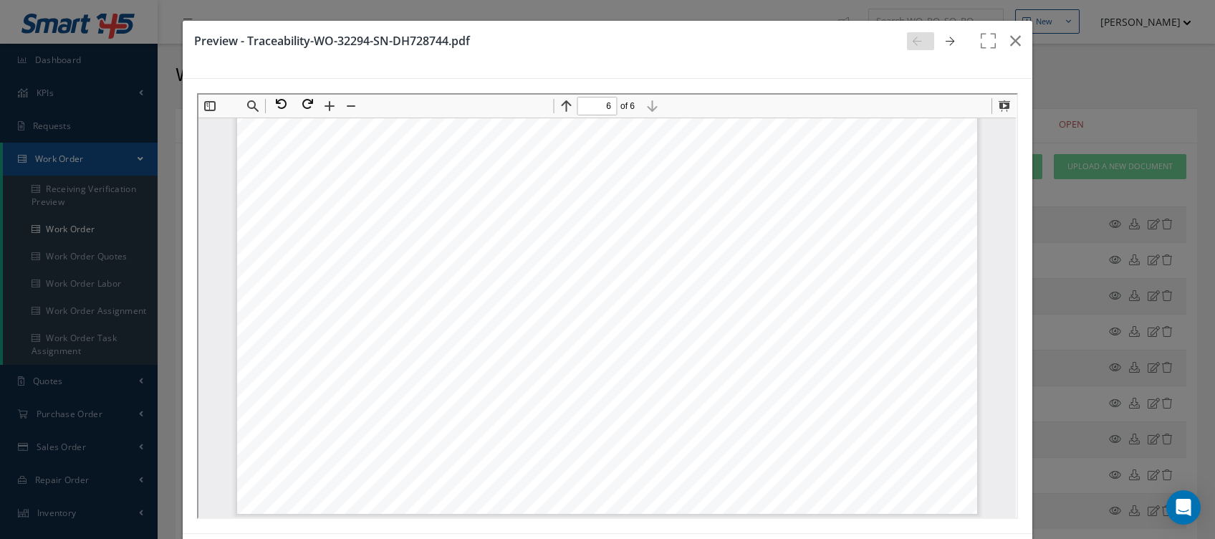
scroll to position [5680, 0]
click at [1010, 42] on icon "button" at bounding box center [1015, 40] width 11 height 17
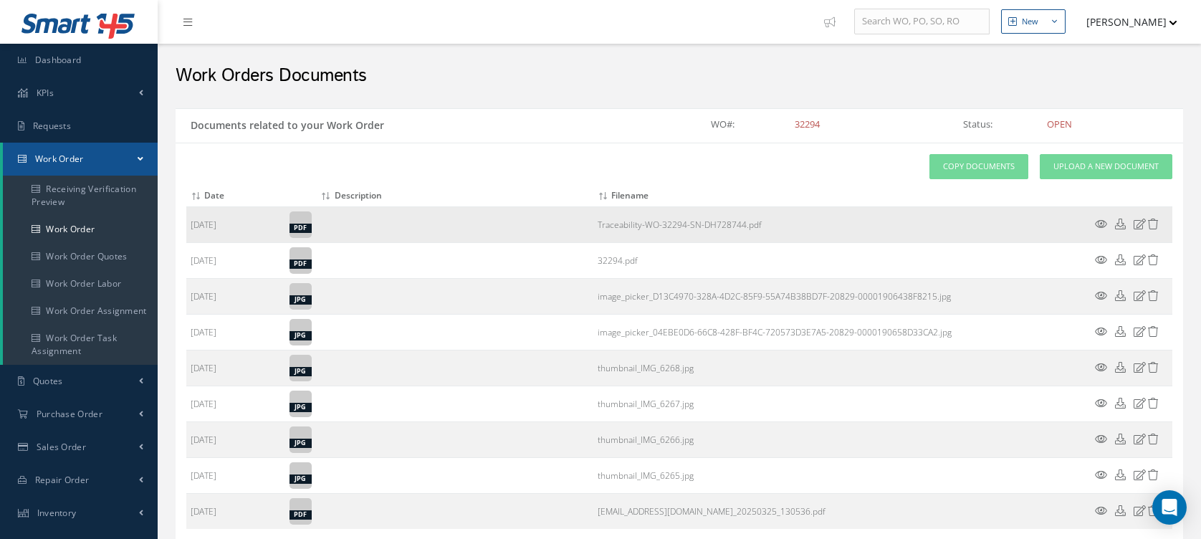
click at [1097, 224] on icon at bounding box center [1101, 224] width 12 height 11
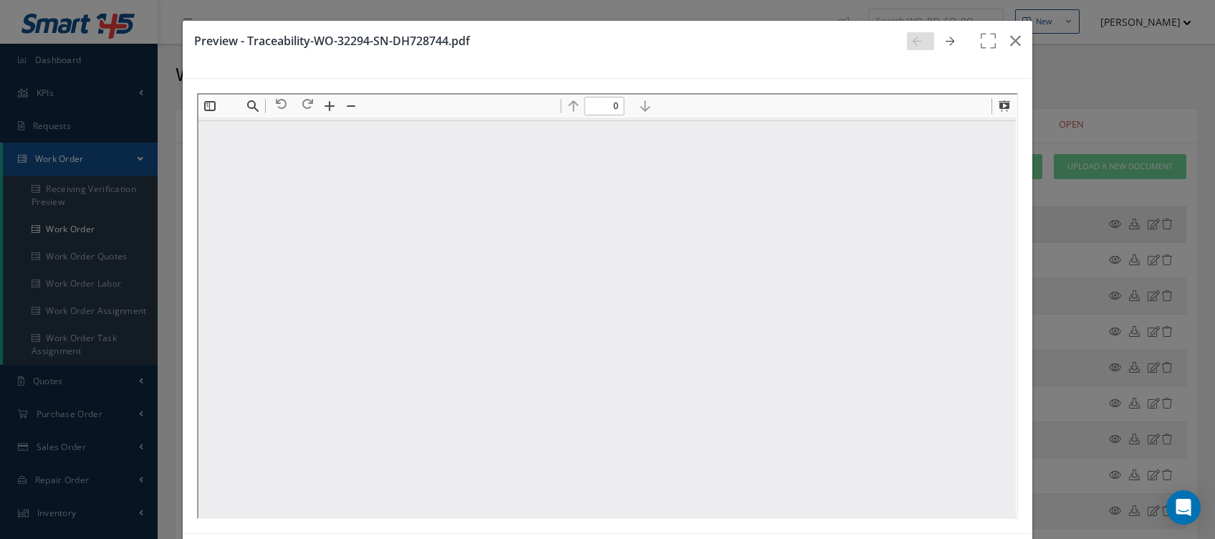
scroll to position [0, 0]
type input "6"
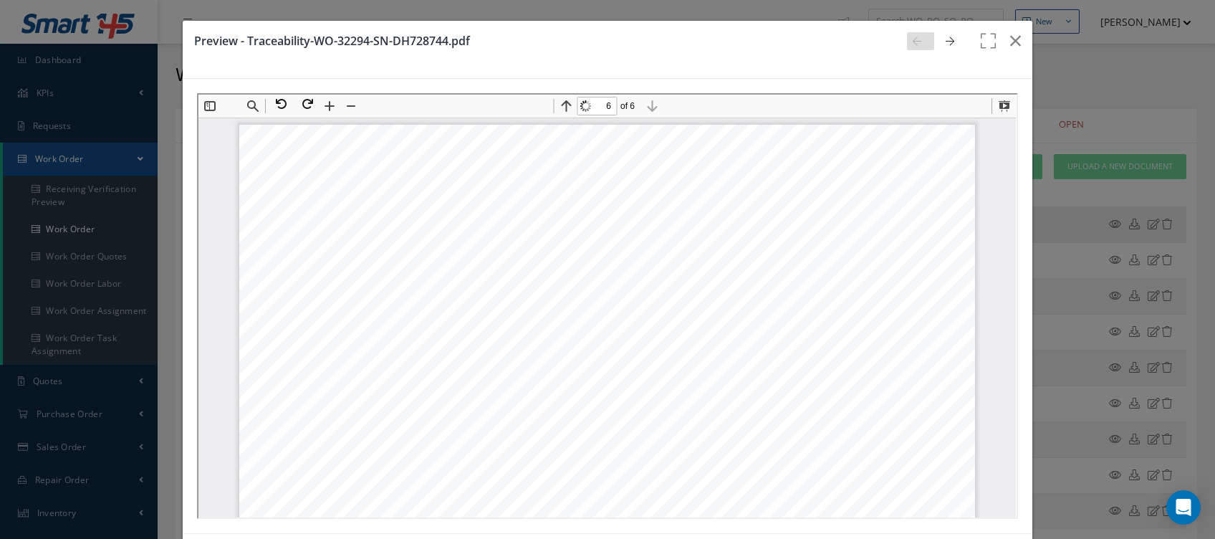
scroll to position [5680, 0]
click at [1015, 31] on button "button" at bounding box center [1016, 41] width 34 height 40
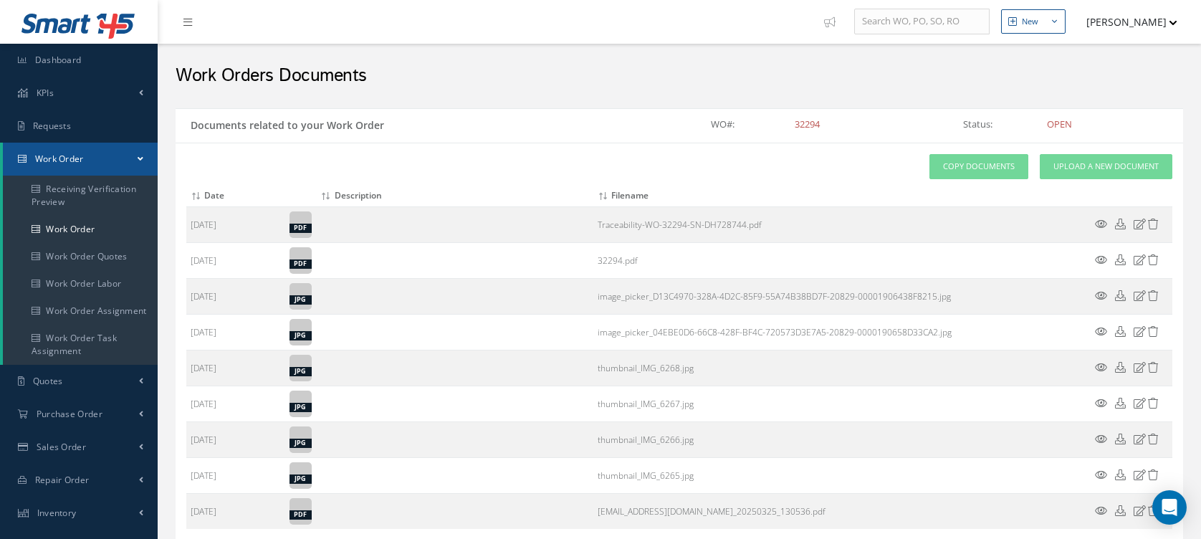
click at [1095, 224] on icon at bounding box center [1101, 224] width 12 height 11
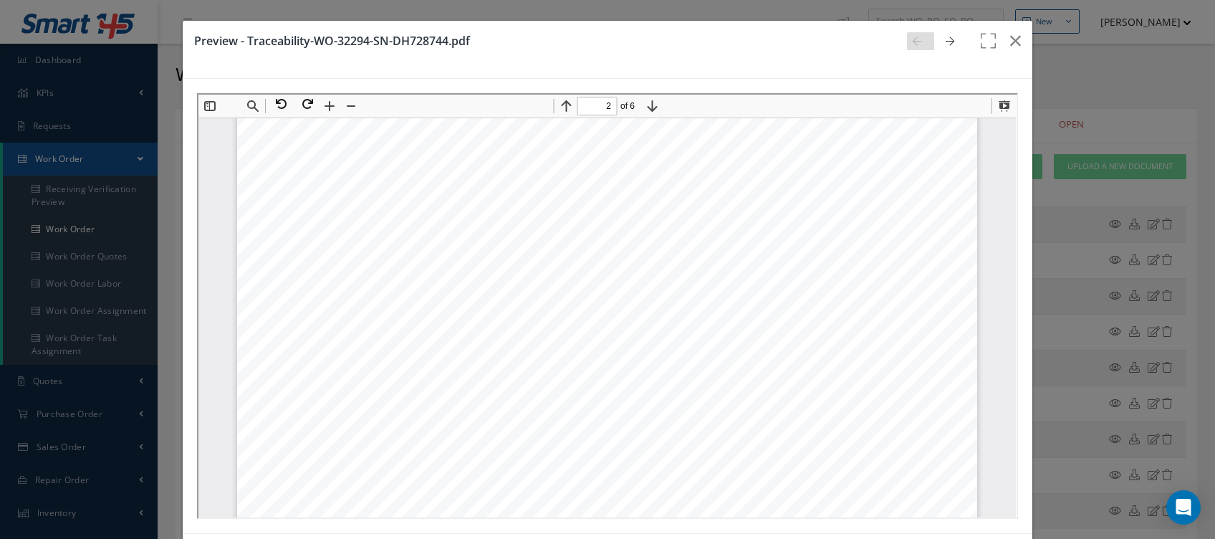
type input "1"
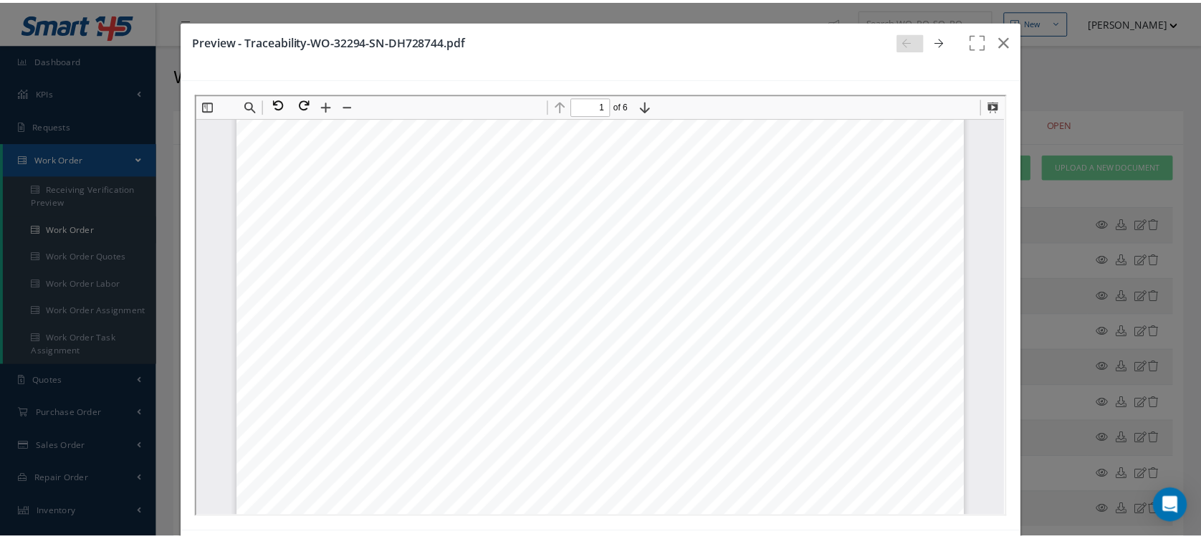
scroll to position [0, 0]
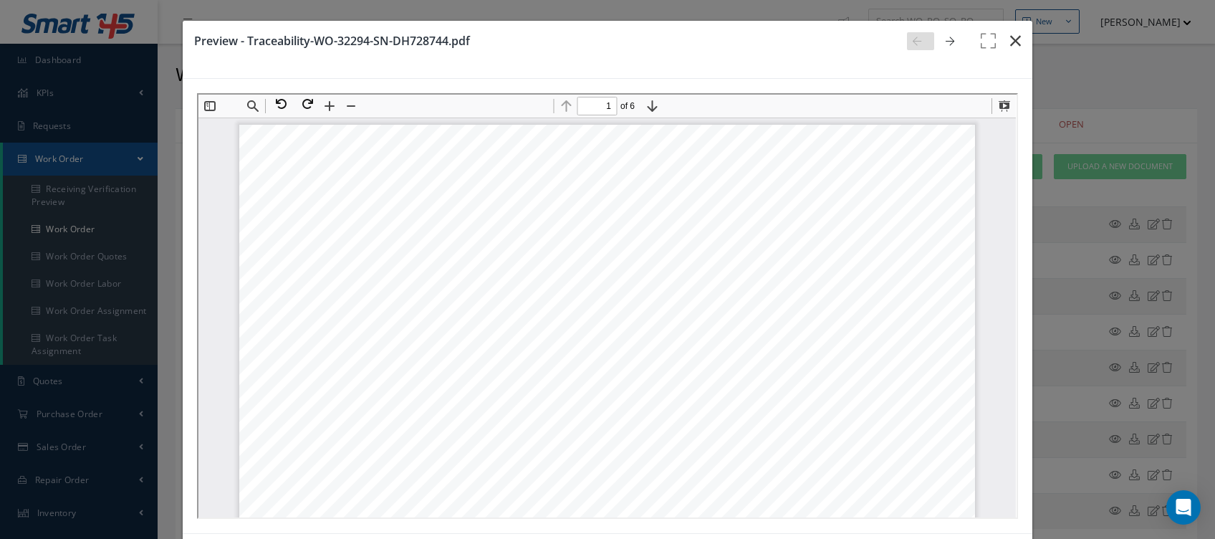
click at [1010, 46] on icon "button" at bounding box center [1015, 40] width 11 height 17
